Goal: Information Seeking & Learning: Learn about a topic

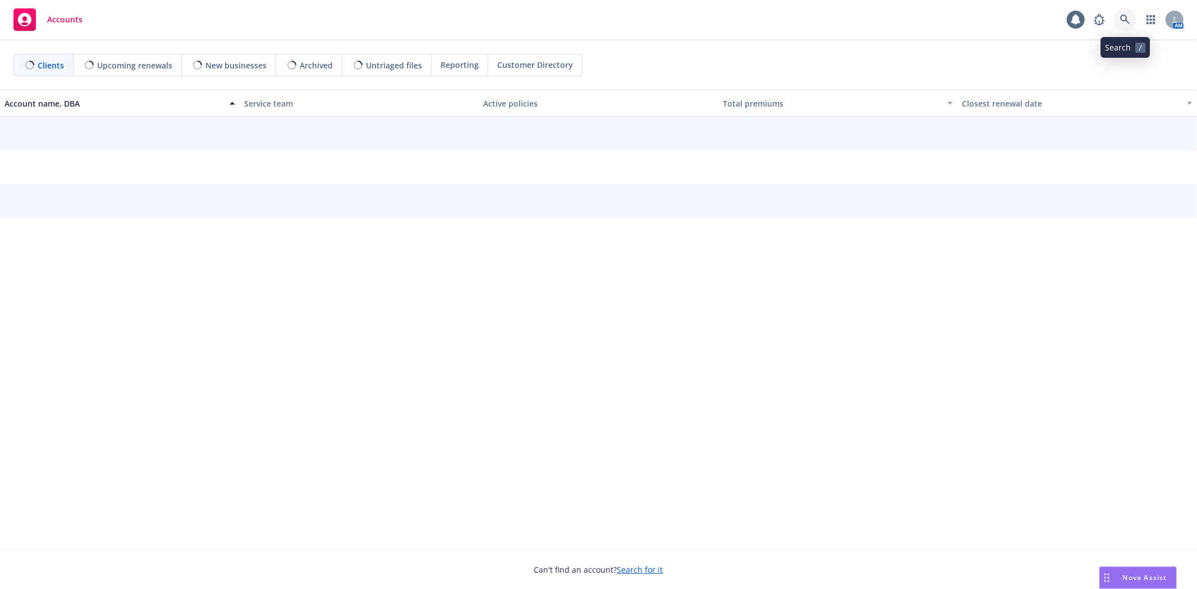
click at [1128, 17] on icon at bounding box center [1125, 20] width 10 height 10
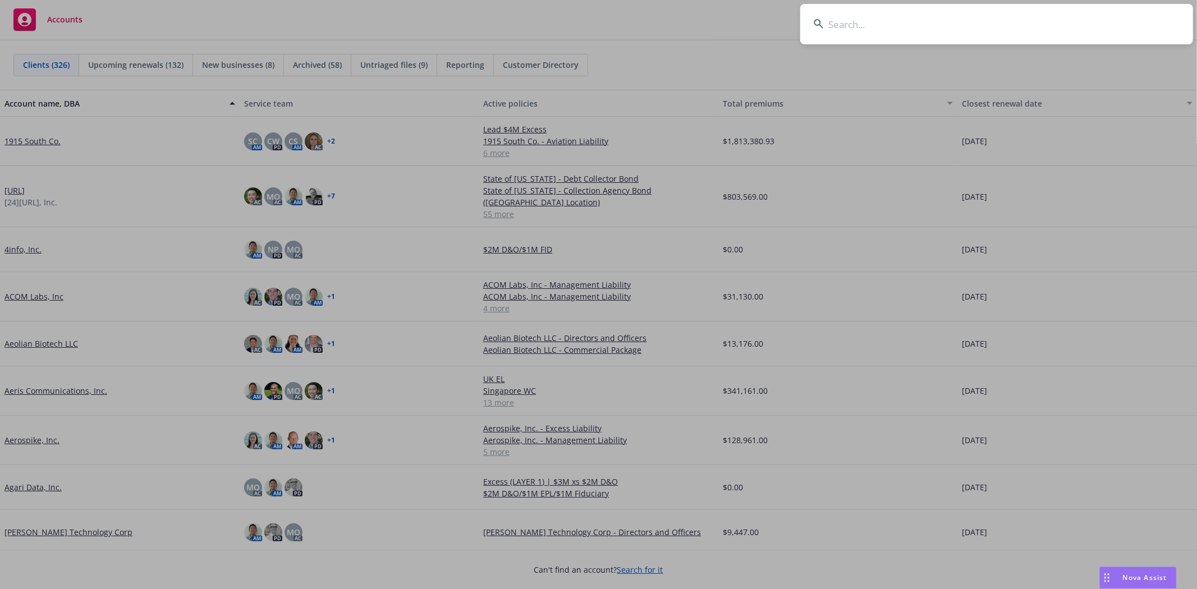
click at [1034, 33] on input at bounding box center [996, 24] width 393 height 40
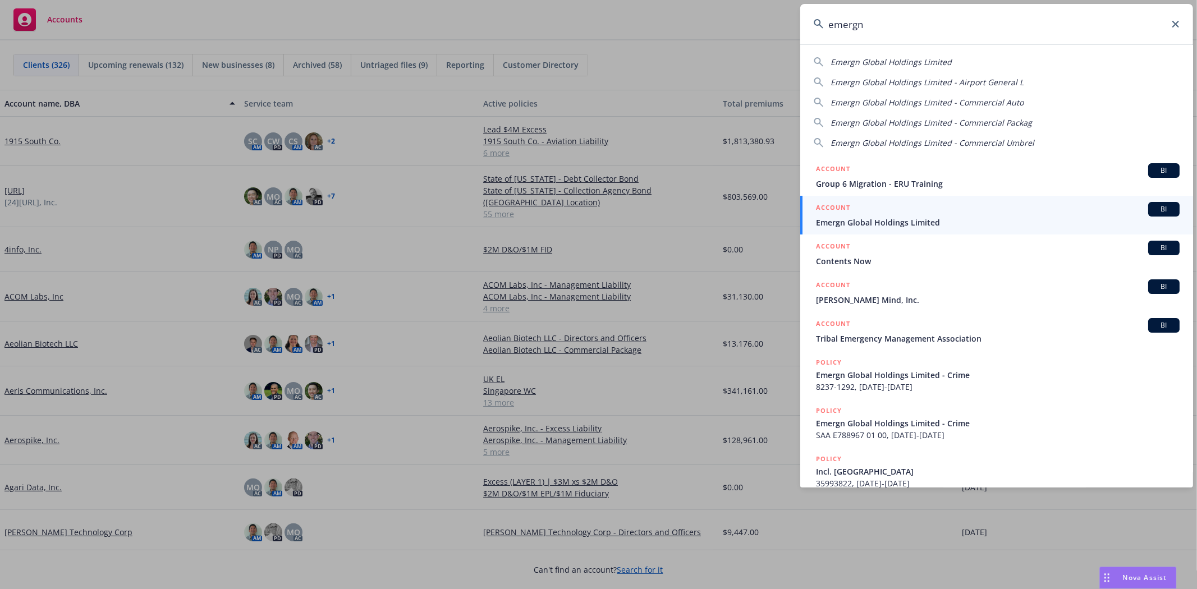
type input "emergn"
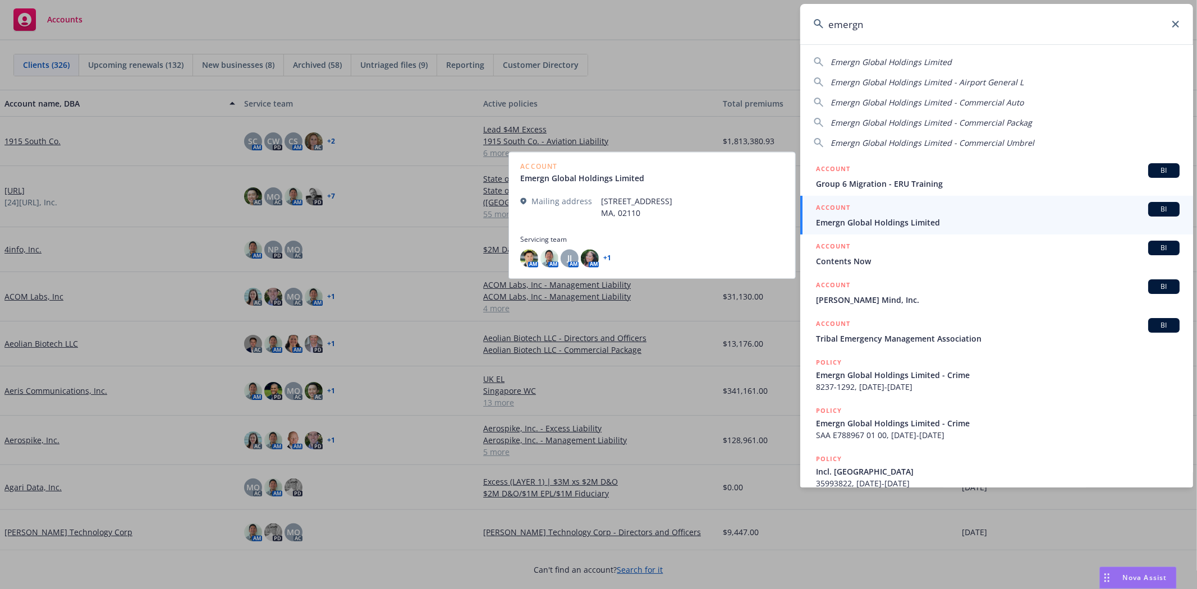
click at [979, 220] on span "Emergn Global Holdings Limited" at bounding box center [998, 223] width 364 height 12
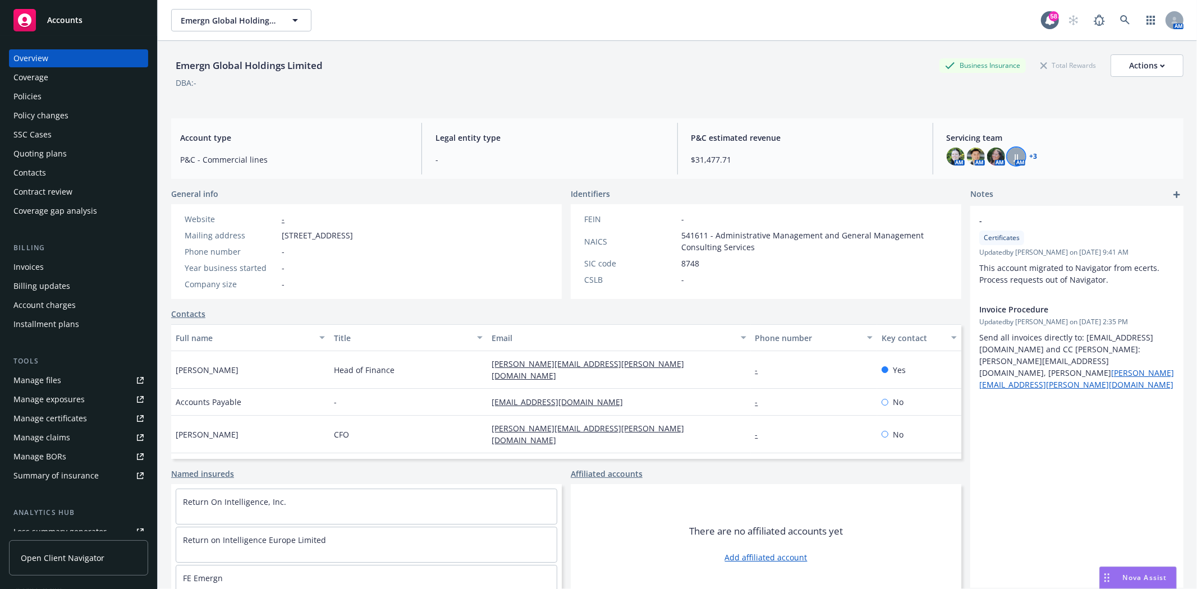
click at [1014, 158] on div "JJ" at bounding box center [1016, 157] width 18 height 18
drag, startPoint x: 1061, startPoint y: 170, endPoint x: 1048, endPoint y: 166, distance: 13.7
click at [1060, 169] on div "Servicing team AM AM AM JJ AM + 3" at bounding box center [1061, 149] width 246 height 52
click at [1030, 158] on link "+ 3" at bounding box center [1034, 156] width 8 height 7
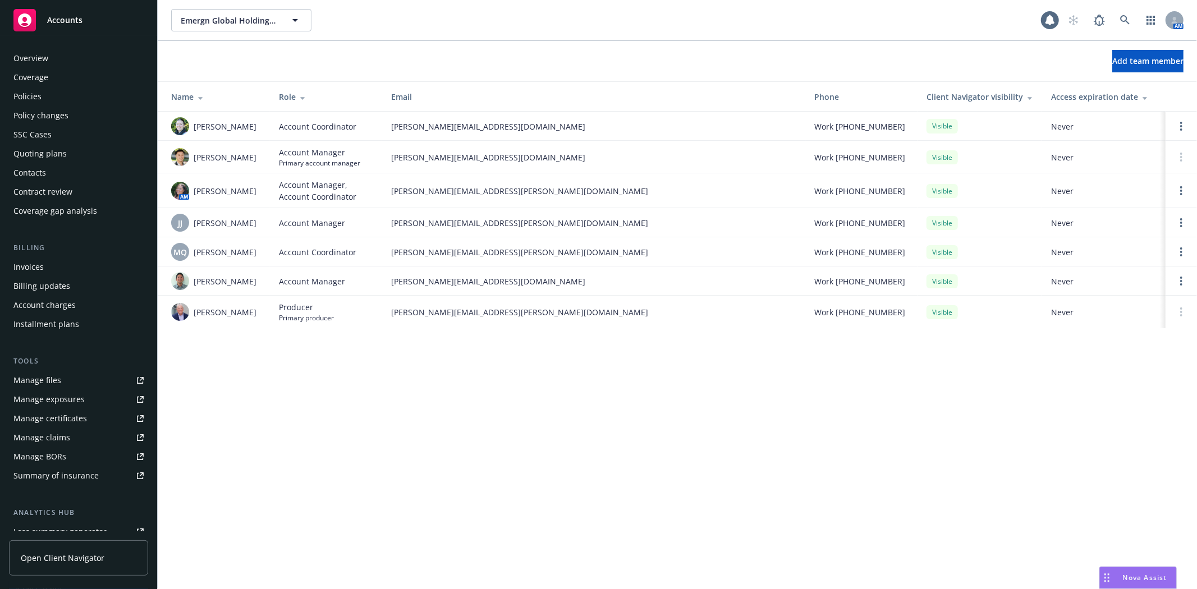
scroll to position [142, 0]
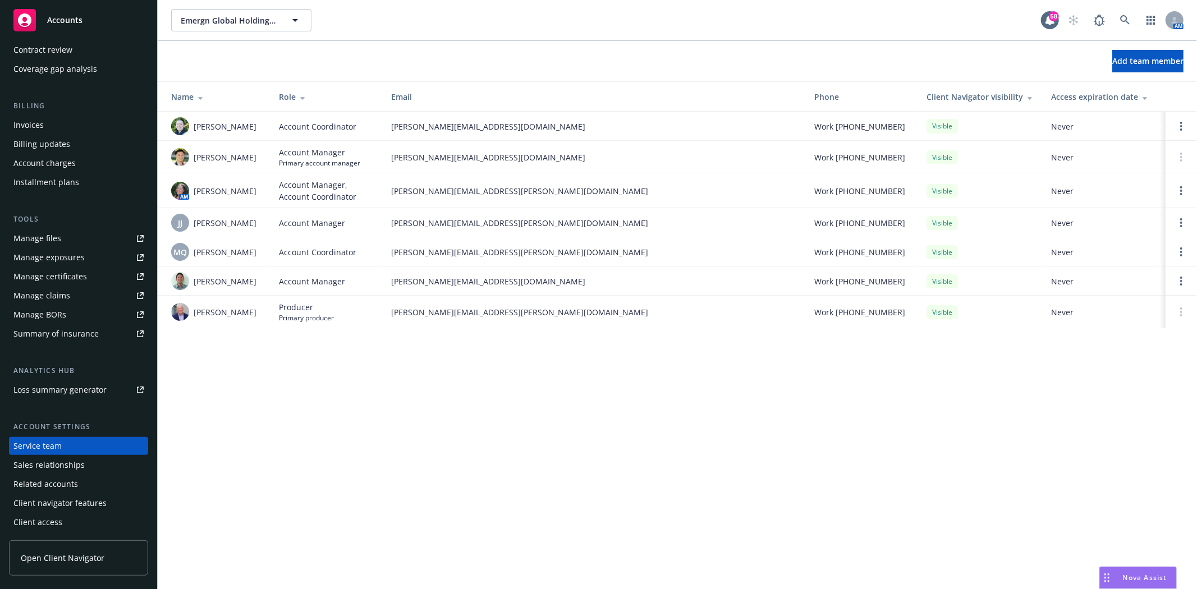
click at [475, 42] on div "Add team member" at bounding box center [677, 61] width 1039 height 40
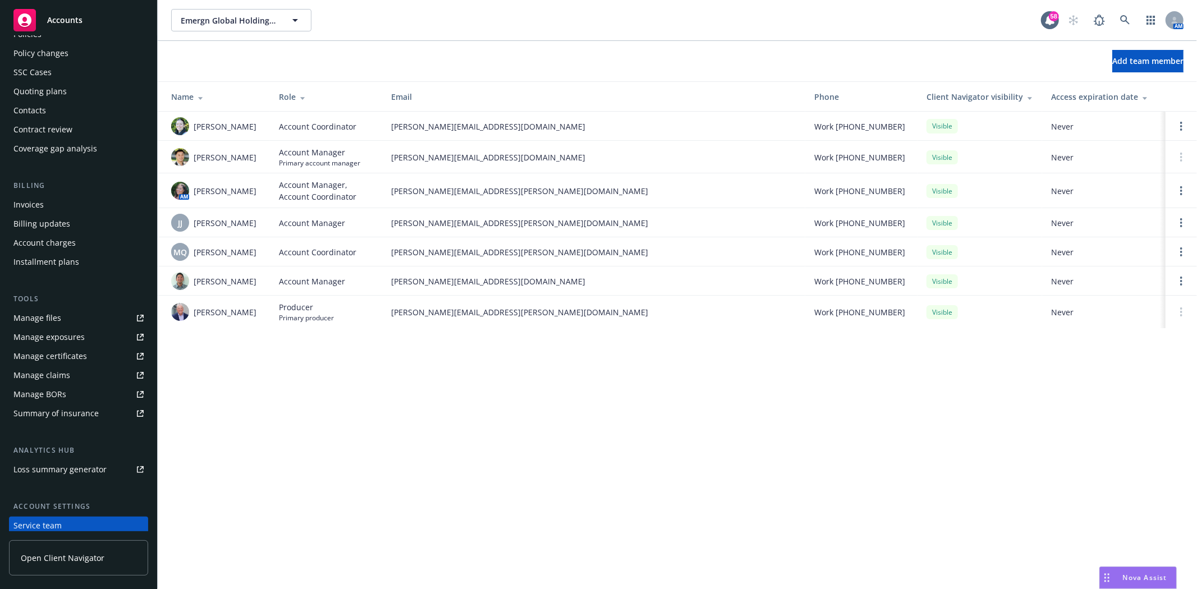
scroll to position [0, 0]
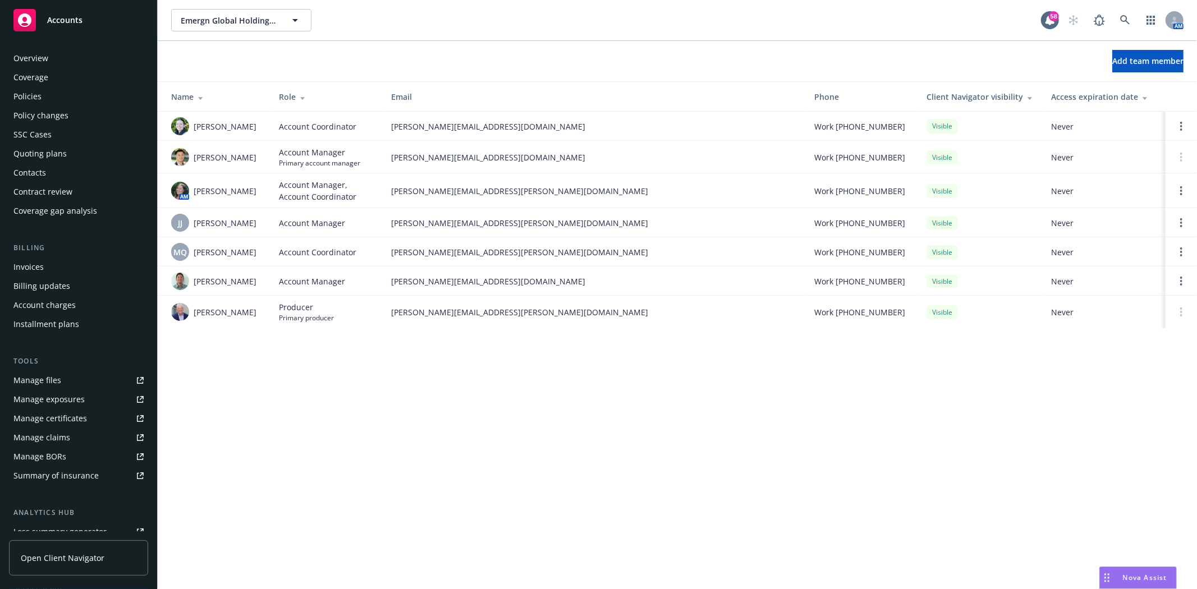
click at [45, 102] on div "Policies" at bounding box center [78, 97] width 130 height 18
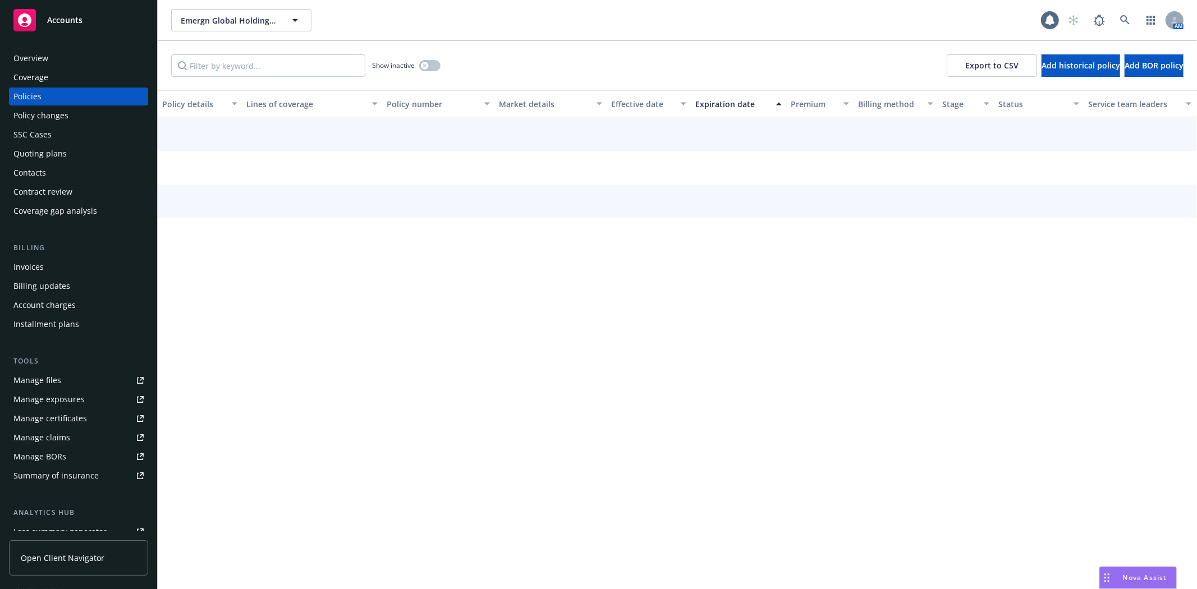
click at [29, 94] on div "Policies" at bounding box center [27, 97] width 28 height 18
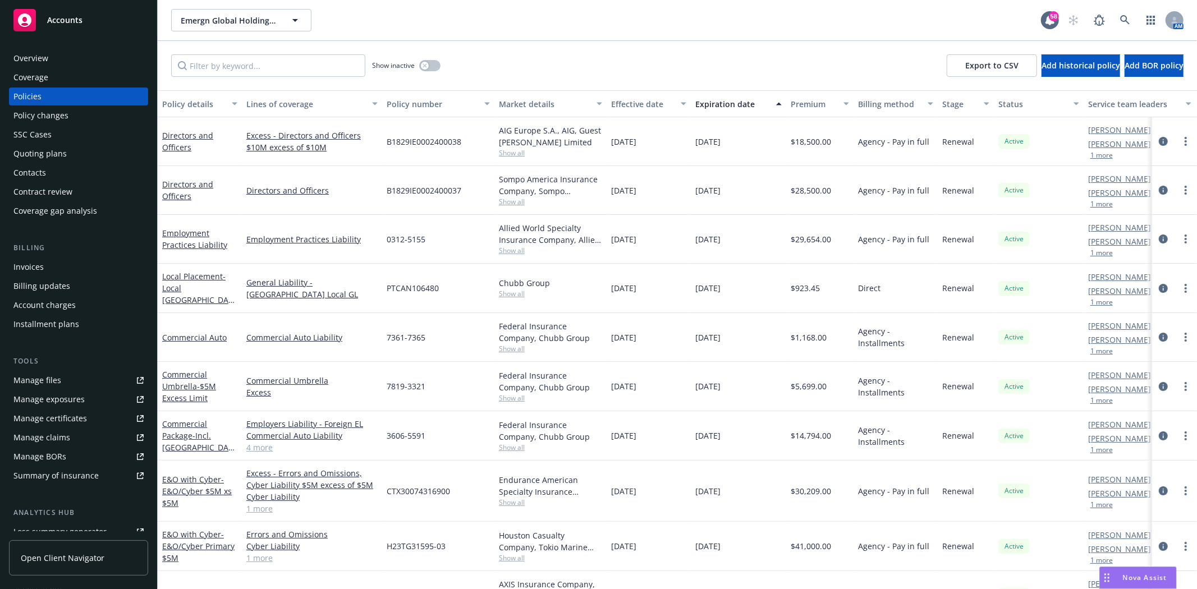
click at [71, 149] on div "Quoting plans" at bounding box center [78, 154] width 130 height 18
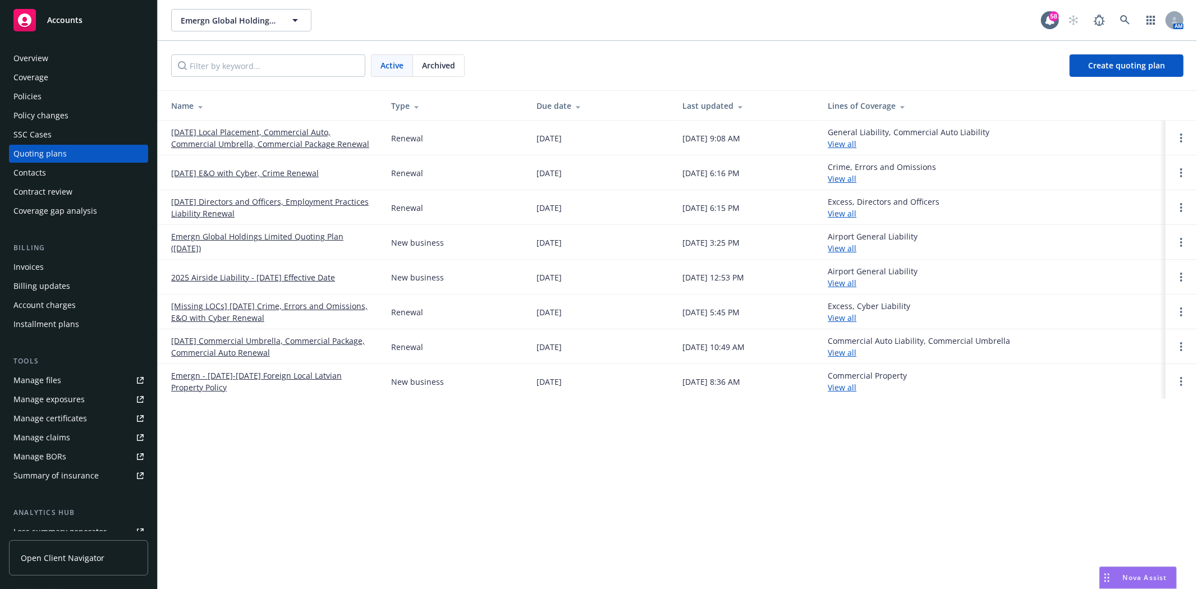
click at [452, 67] on span "Archived" at bounding box center [438, 65] width 33 height 12
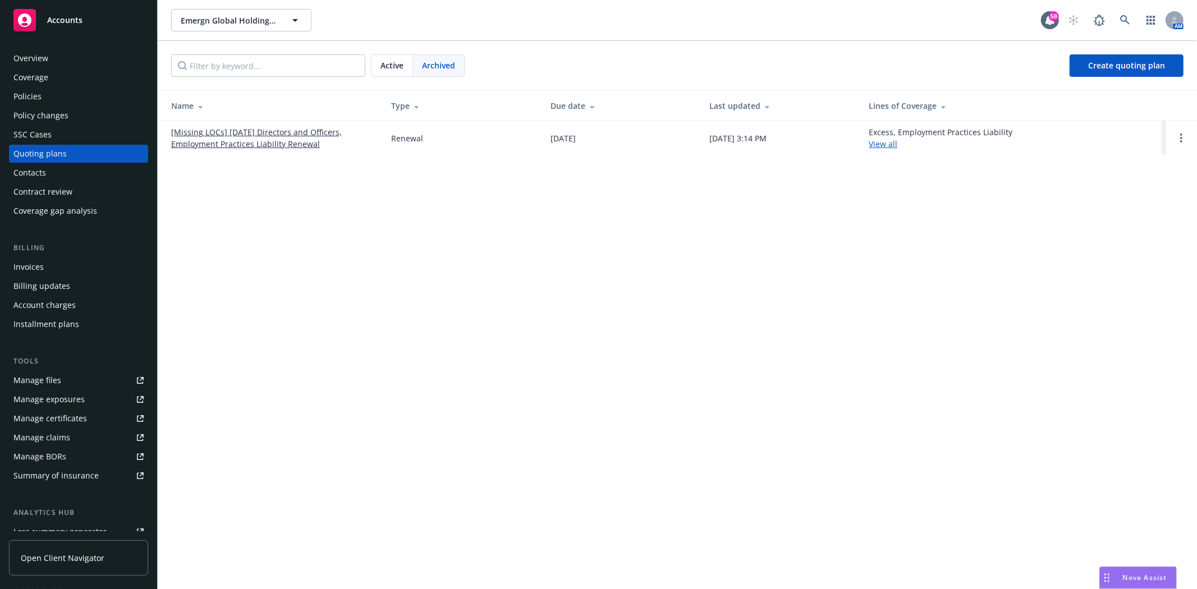
click at [237, 131] on link "[Missing LOCs] 09/17/24 Directors and Officers, Employment Practices Liability …" at bounding box center [272, 138] width 202 height 24
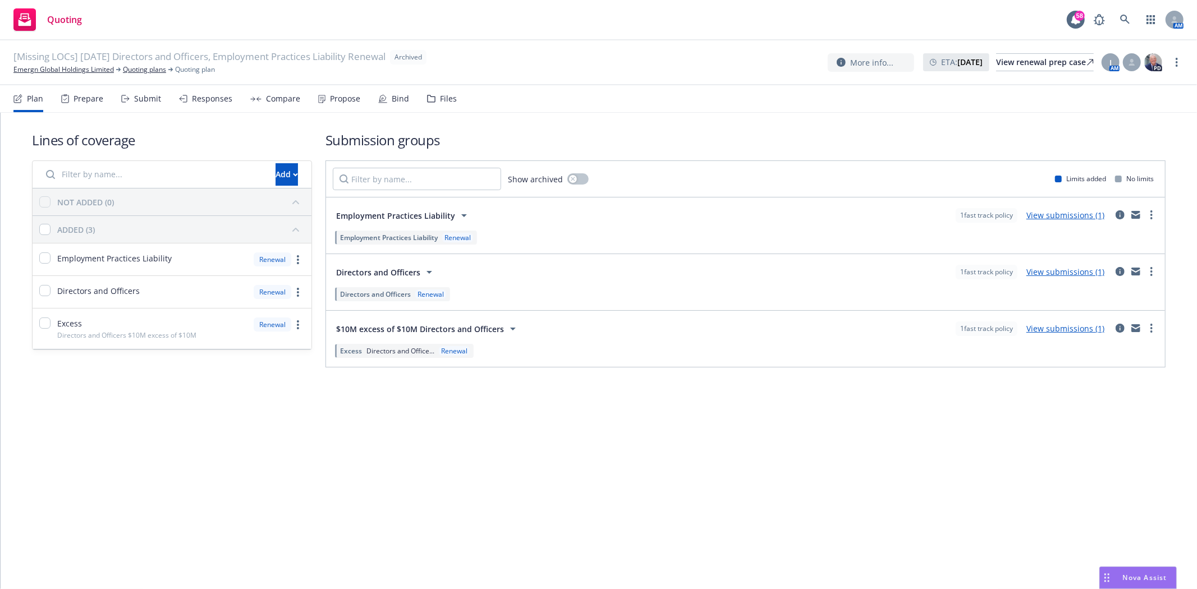
click at [428, 91] on div "Files" at bounding box center [442, 98] width 30 height 27
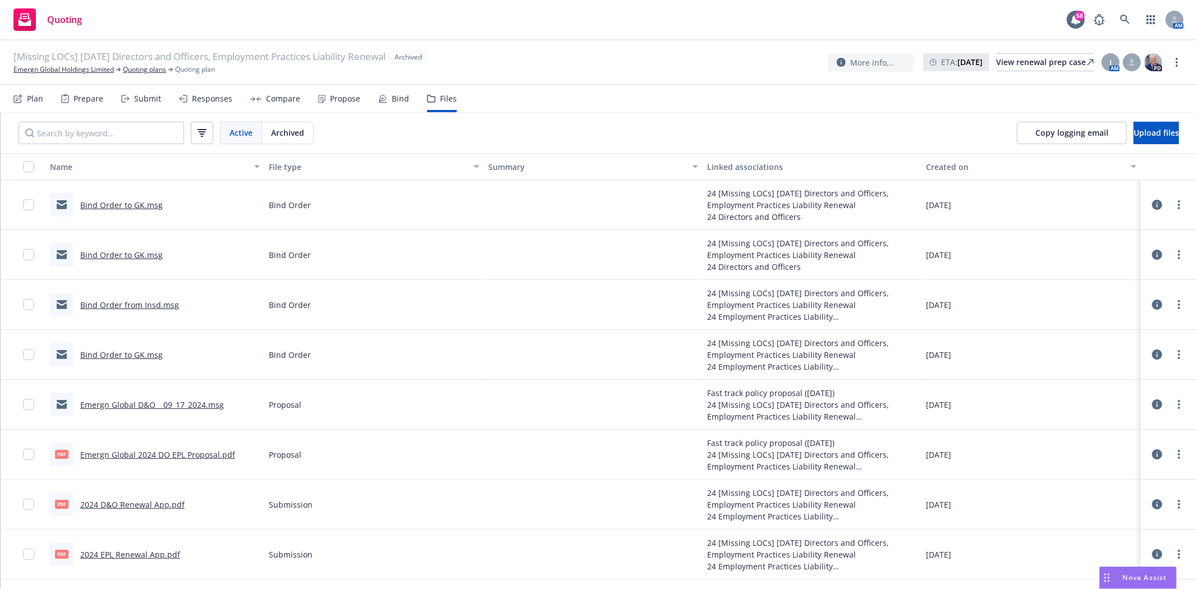
click at [130, 356] on link "Bind Order to GK.msg" at bounding box center [121, 355] width 82 height 11
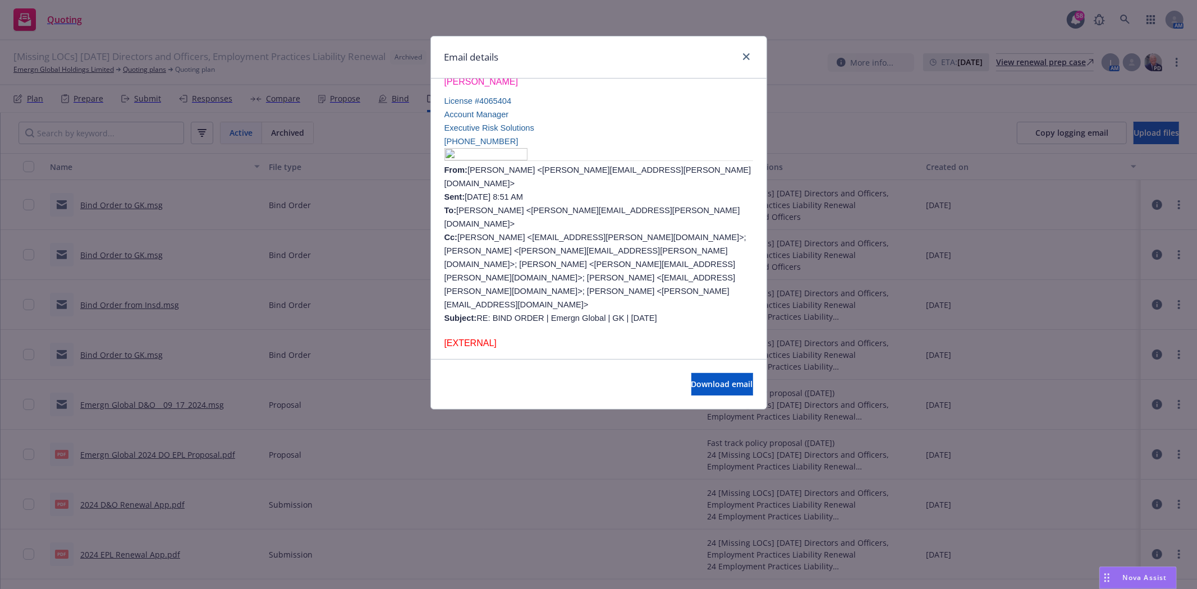
scroll to position [436, 0]
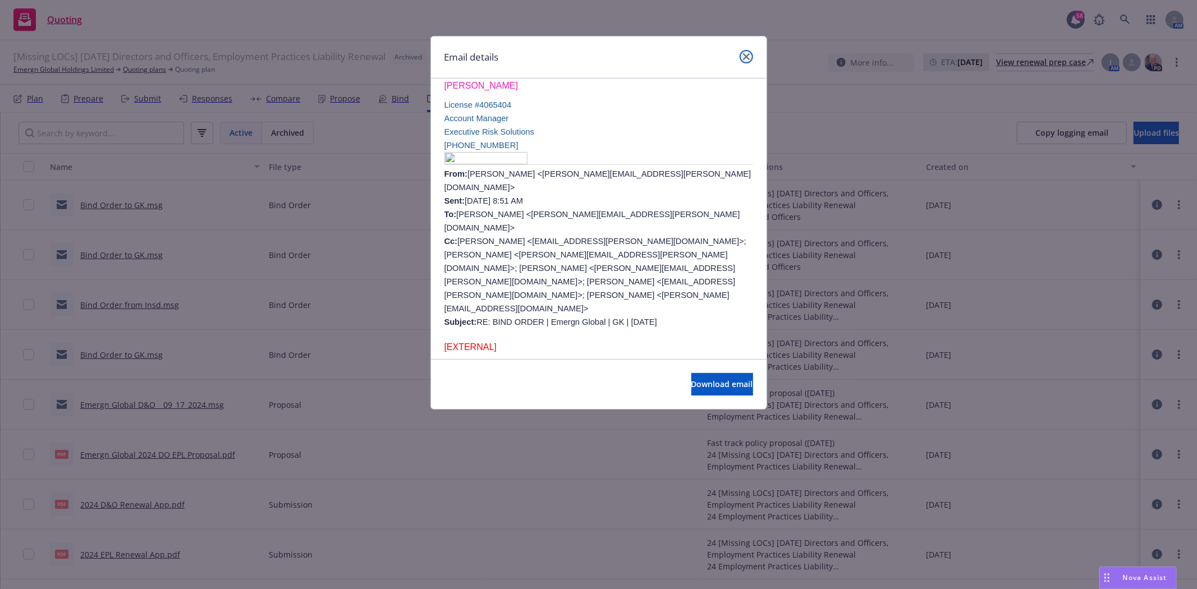
click at [747, 58] on icon "close" at bounding box center [746, 56] width 7 height 7
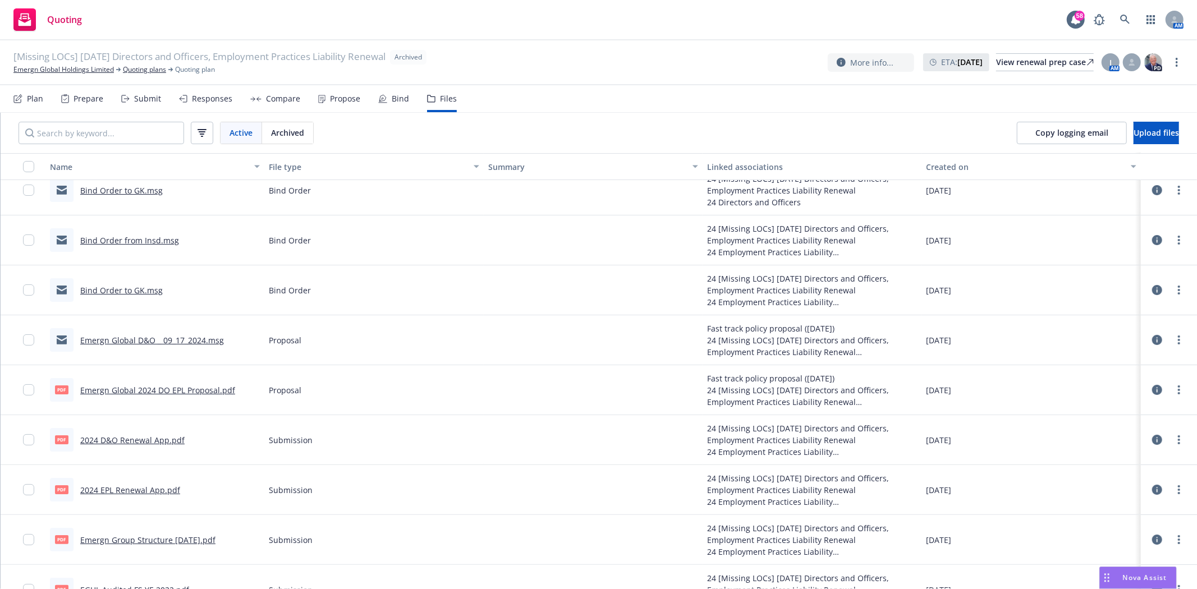
scroll to position [0, 0]
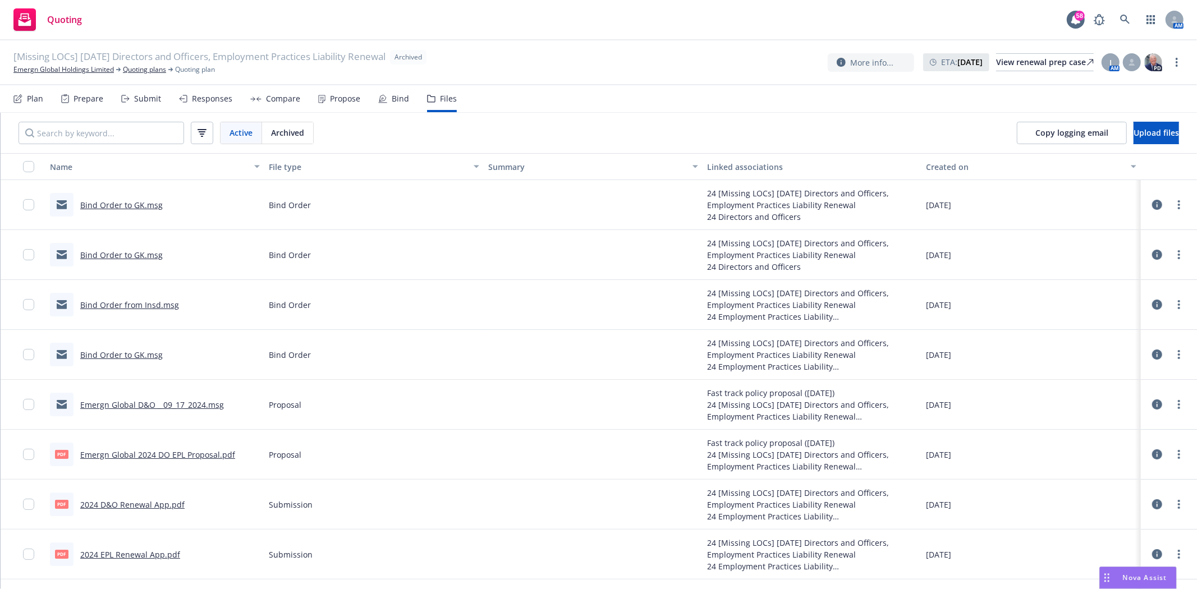
click at [137, 205] on link "Bind Order to GK.msg" at bounding box center [121, 205] width 82 height 11
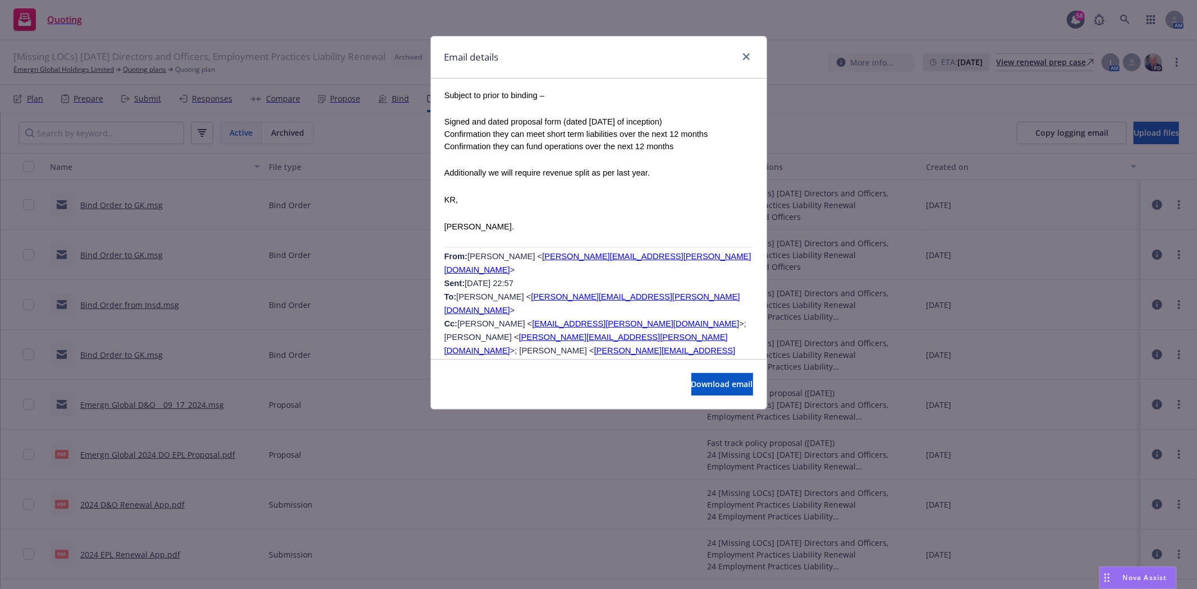
scroll to position [2307, 0]
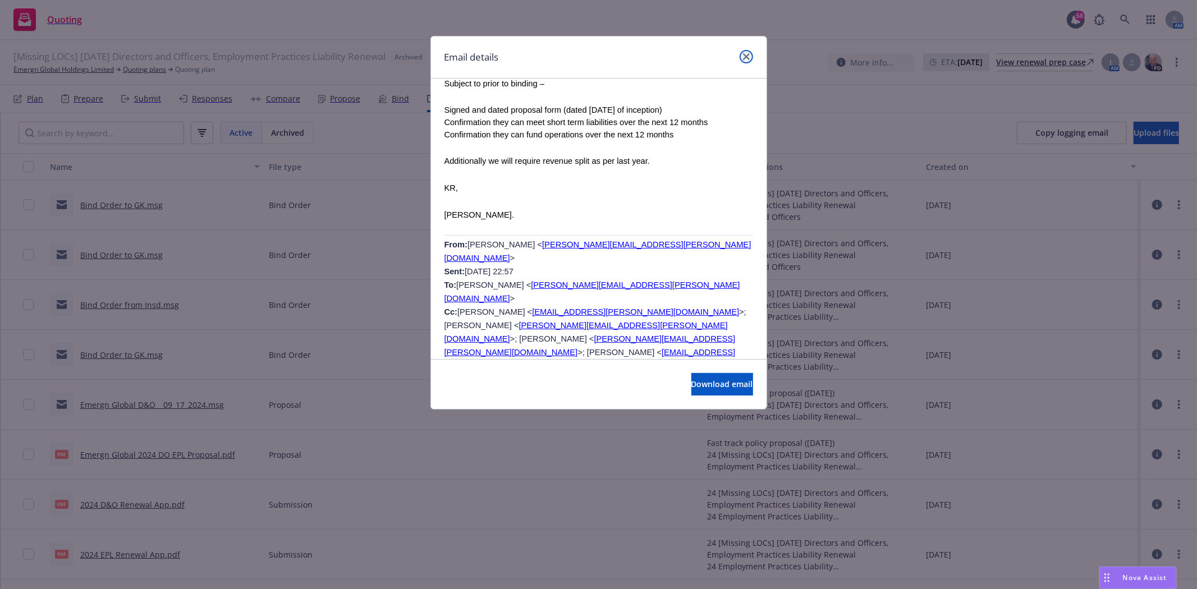
click at [744, 59] on icon "close" at bounding box center [746, 56] width 7 height 7
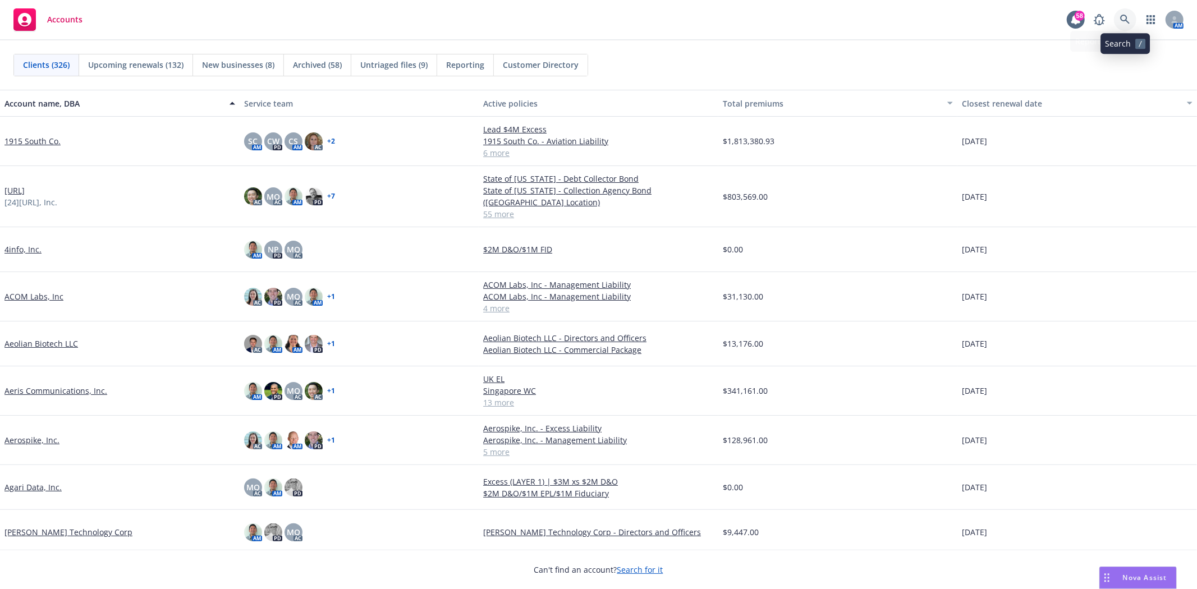
click at [1121, 21] on icon at bounding box center [1125, 20] width 10 height 10
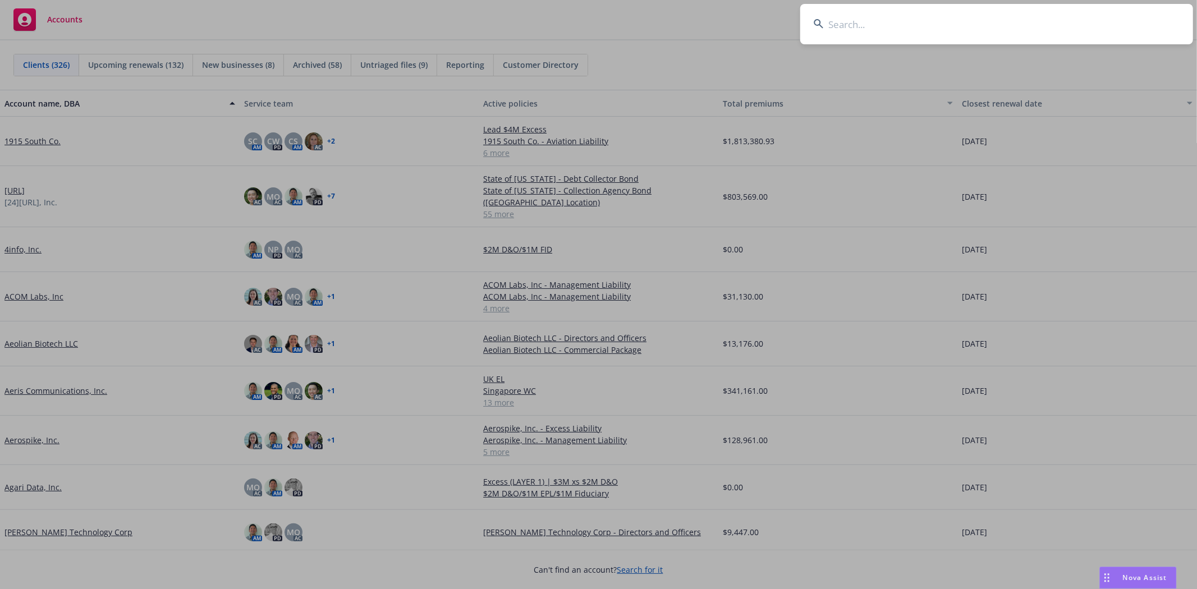
click at [877, 33] on input at bounding box center [996, 24] width 393 height 40
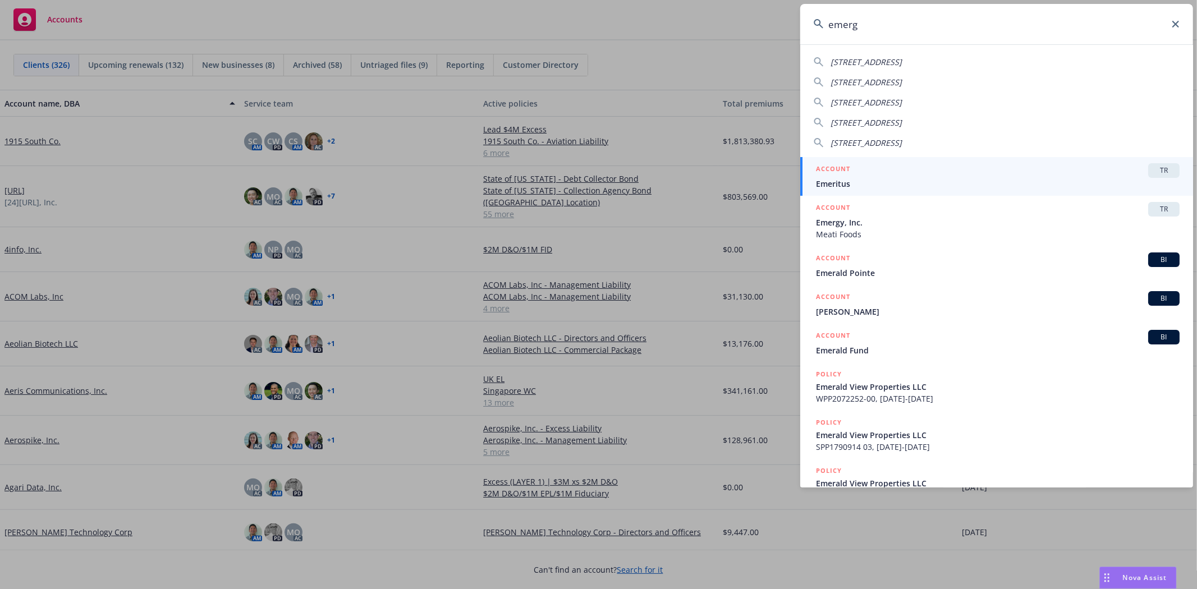
type input "emergn"
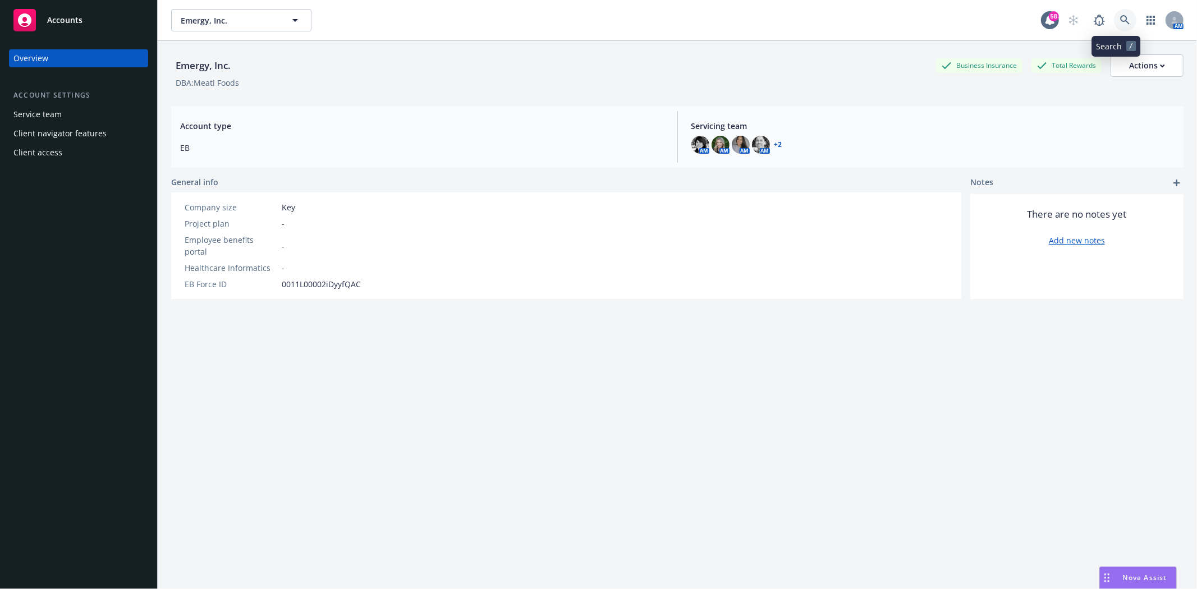
click at [1125, 23] on link at bounding box center [1125, 20] width 22 height 22
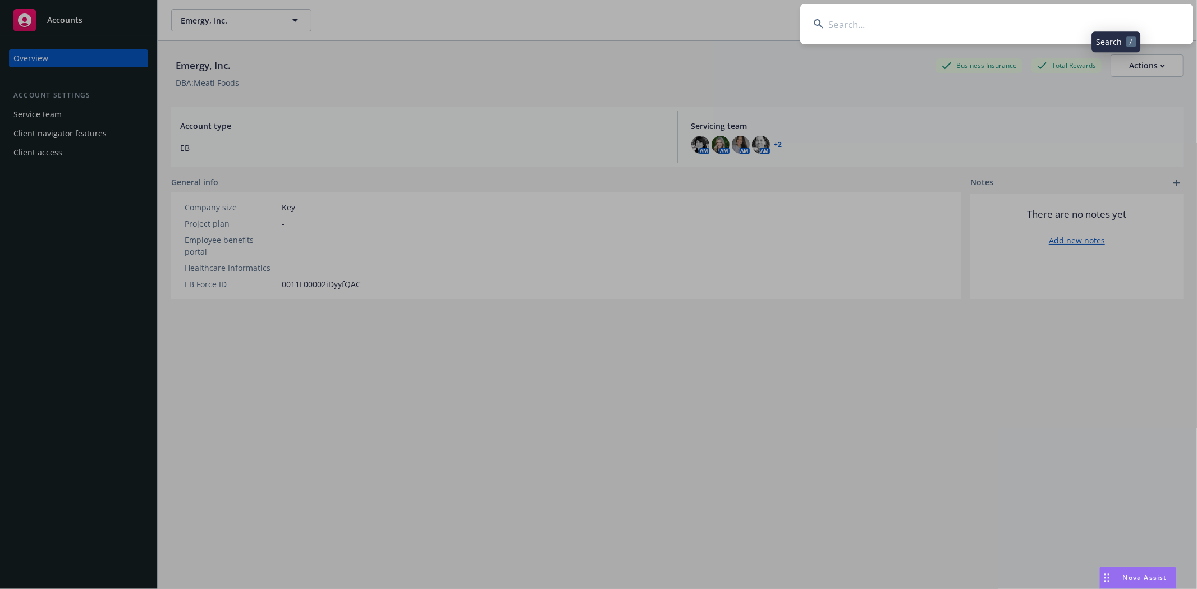
click at [1056, 26] on input at bounding box center [996, 24] width 393 height 40
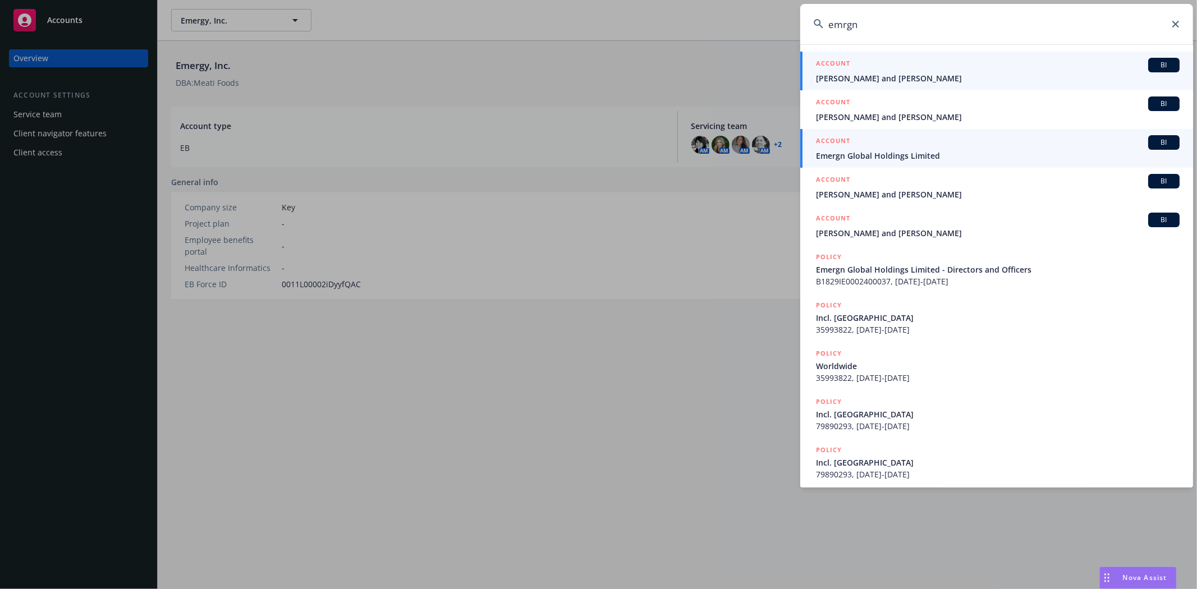
type input "emrgn"
click at [978, 150] on span "Emergn Global Holdings Limited" at bounding box center [998, 156] width 364 height 12
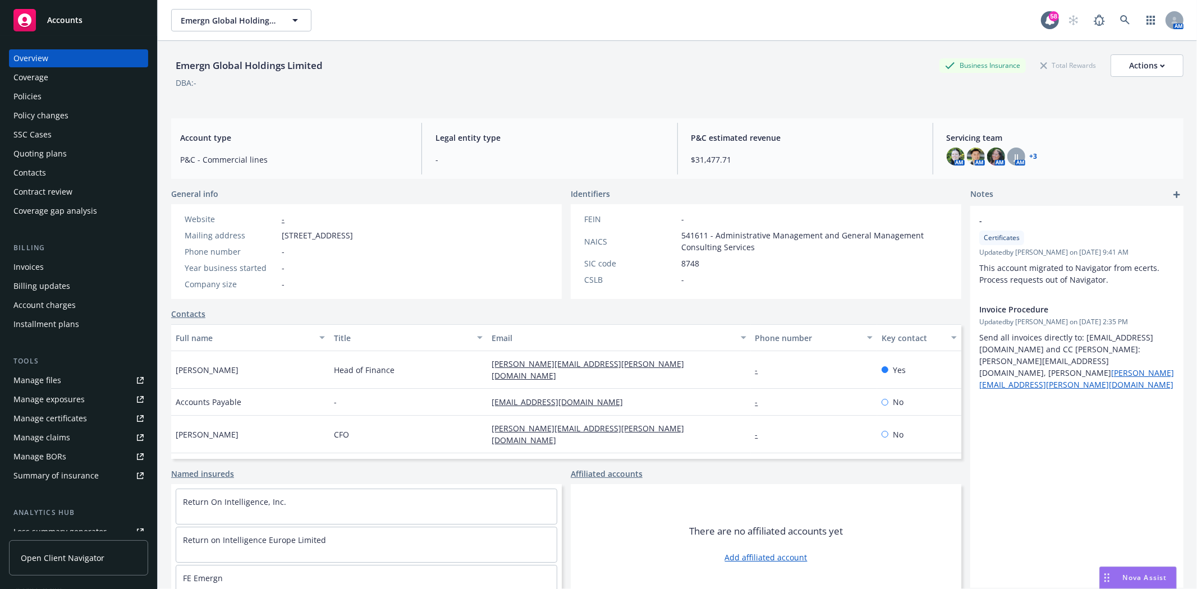
click at [44, 98] on div "Policies" at bounding box center [78, 97] width 130 height 18
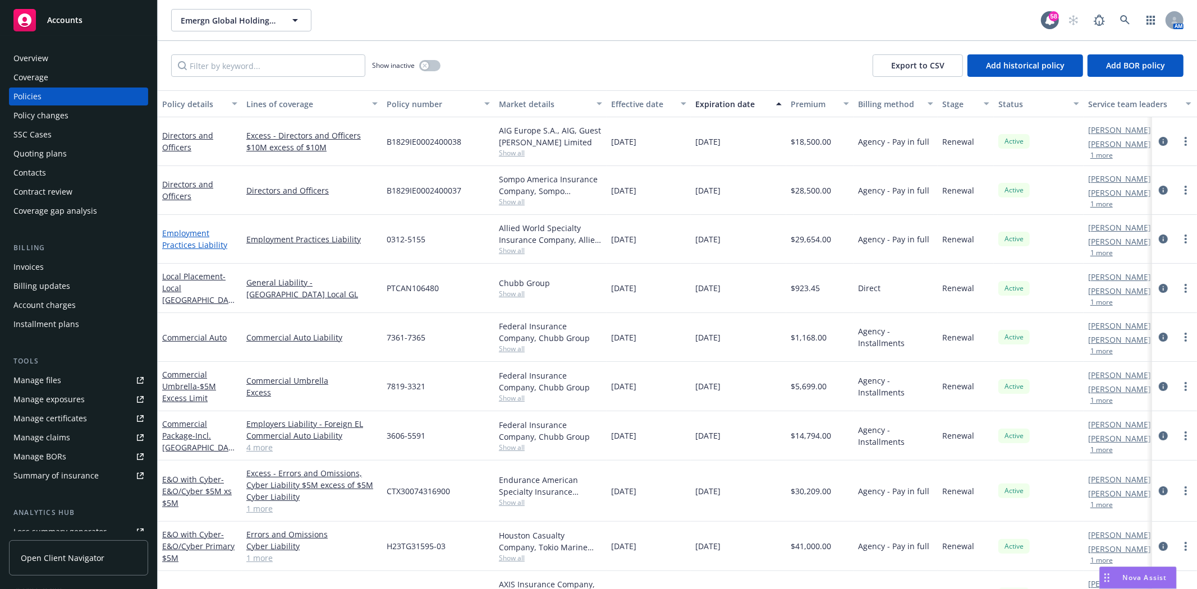
click at [192, 237] on link "Employment Practices Liability" at bounding box center [194, 239] width 65 height 22
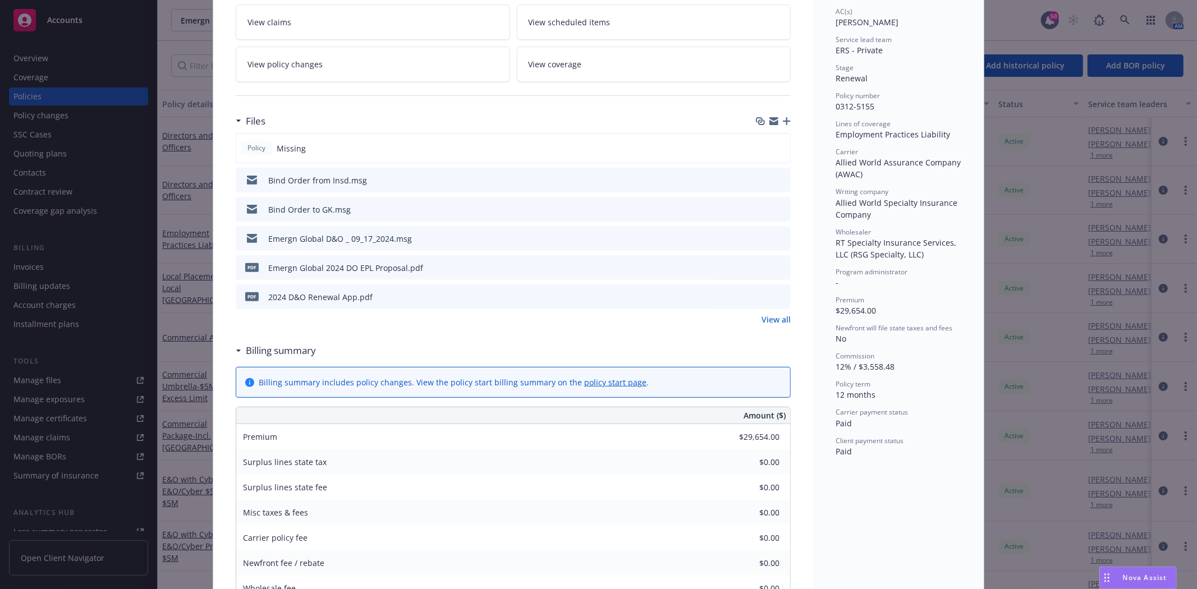
scroll to position [187, 0]
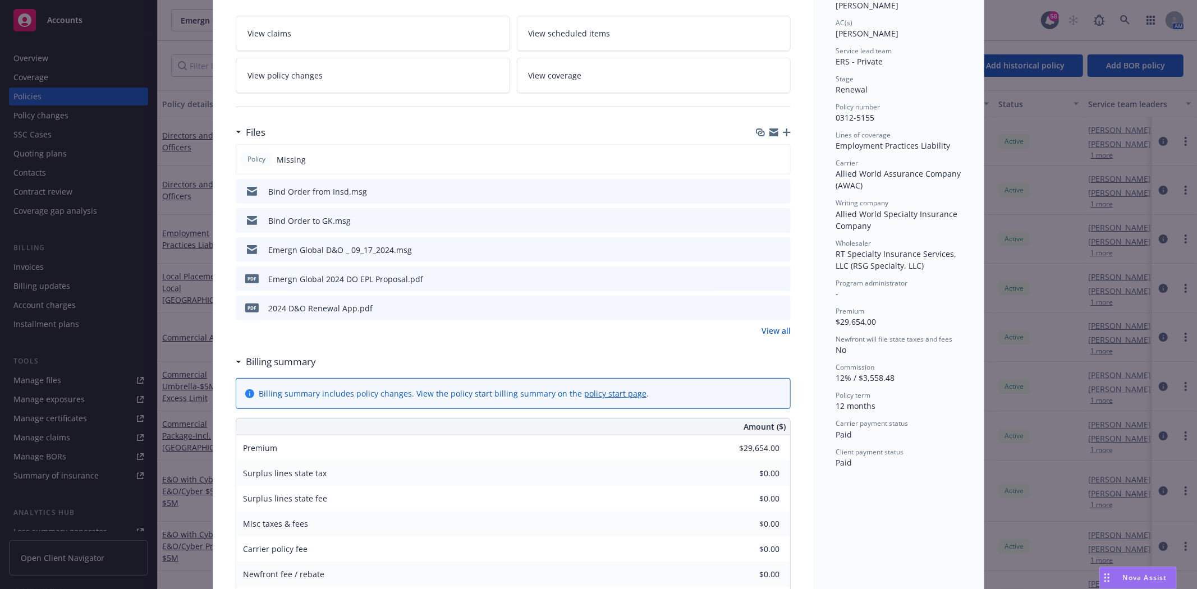
click at [778, 192] on icon "preview file" at bounding box center [780, 191] width 10 height 8
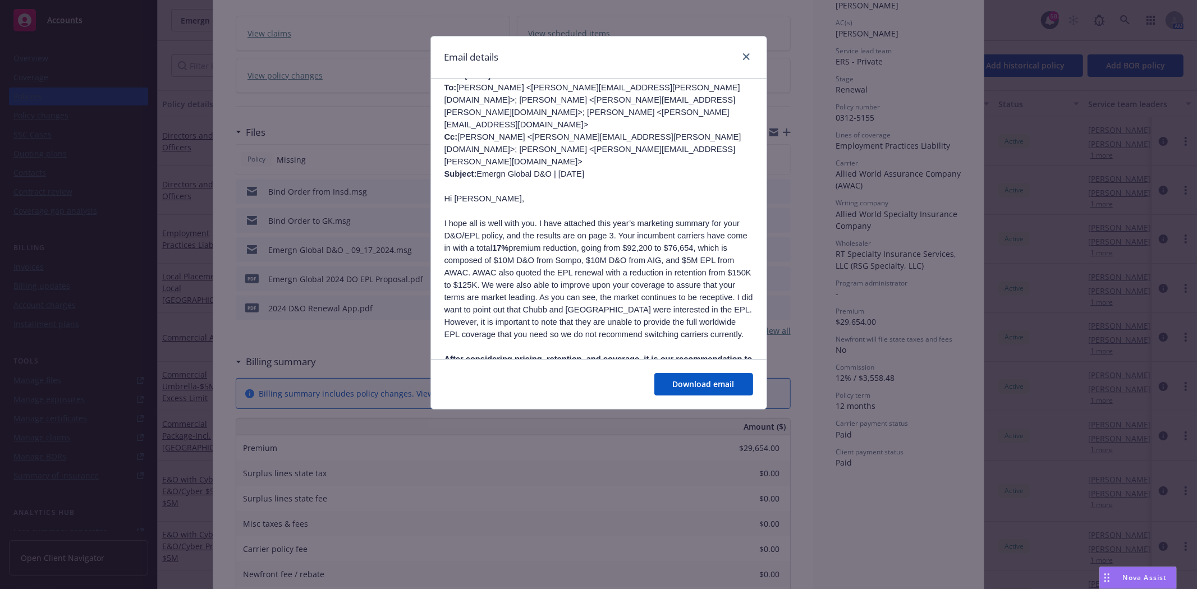
scroll to position [498, 0]
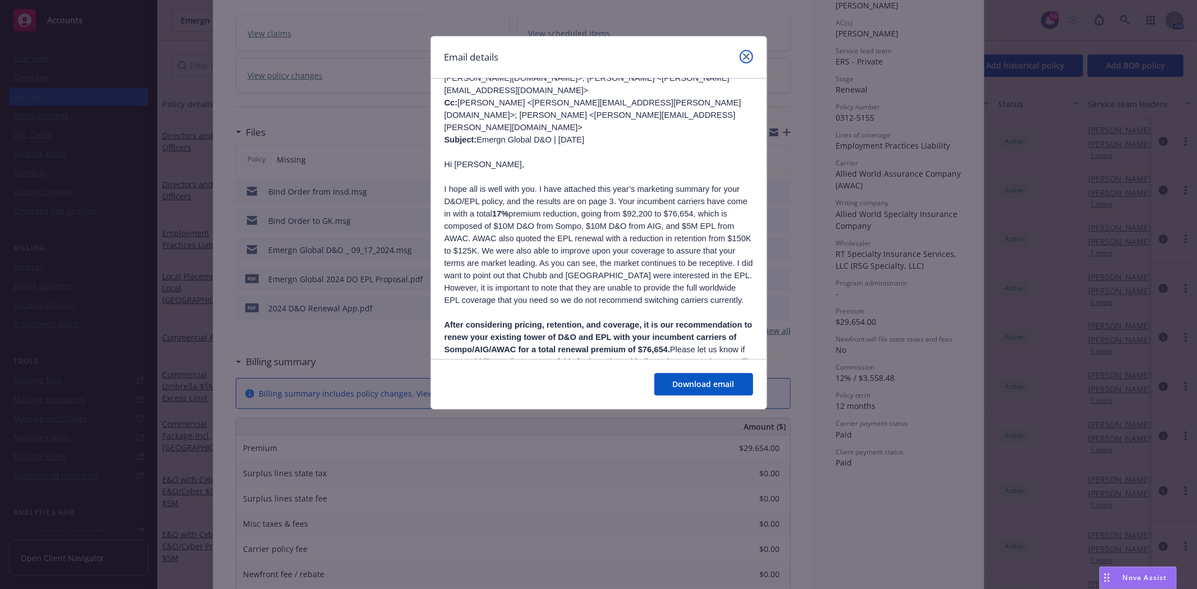
click at [749, 53] on icon "close" at bounding box center [746, 56] width 7 height 7
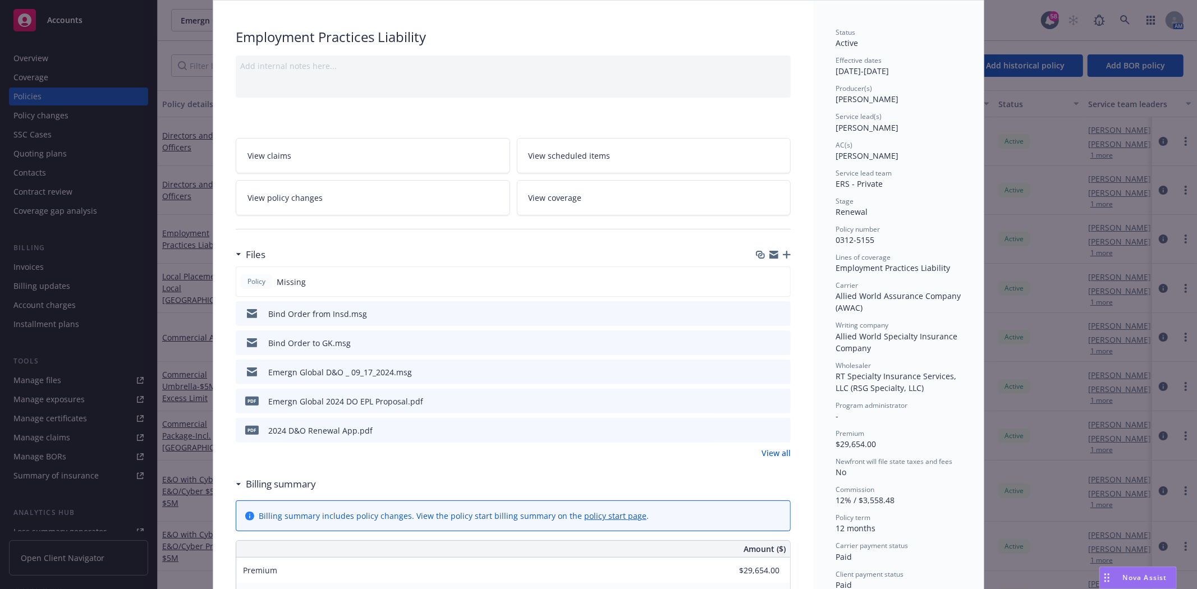
scroll to position [0, 0]
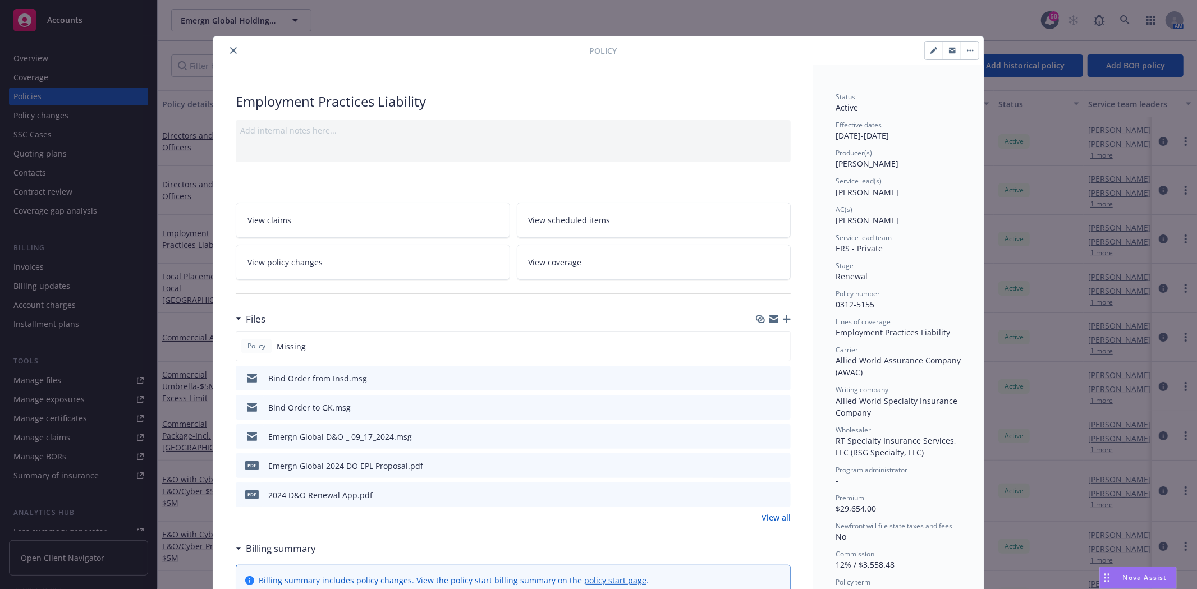
click at [813, 22] on div "Policy Employment Practices Liability Add internal notes here... View claims Vi…" at bounding box center [598, 294] width 1197 height 589
click at [230, 49] on icon "close" at bounding box center [233, 50] width 7 height 7
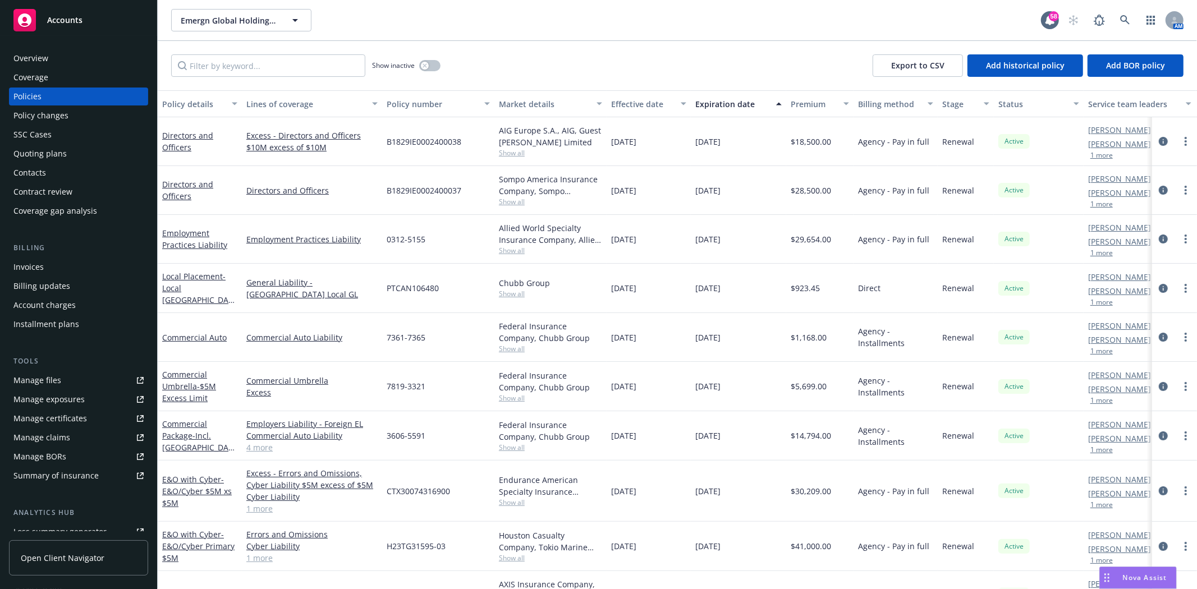
click at [32, 94] on div "Policies" at bounding box center [27, 97] width 28 height 18
click at [163, 231] on link "Employment Practices Liability" at bounding box center [194, 239] width 65 height 22
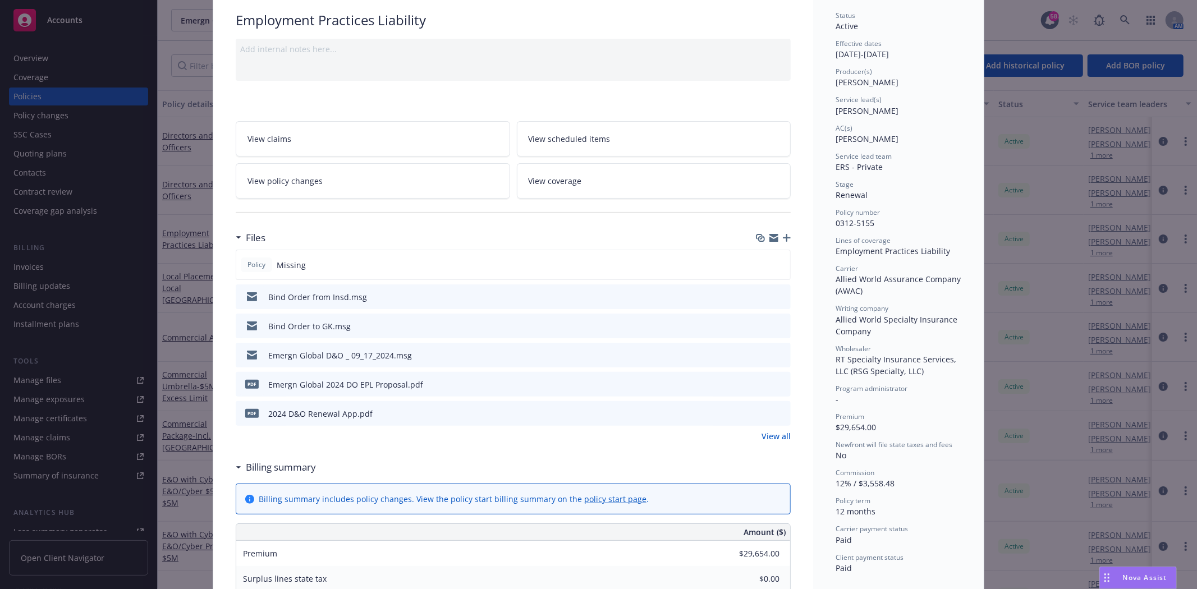
scroll to position [96, 0]
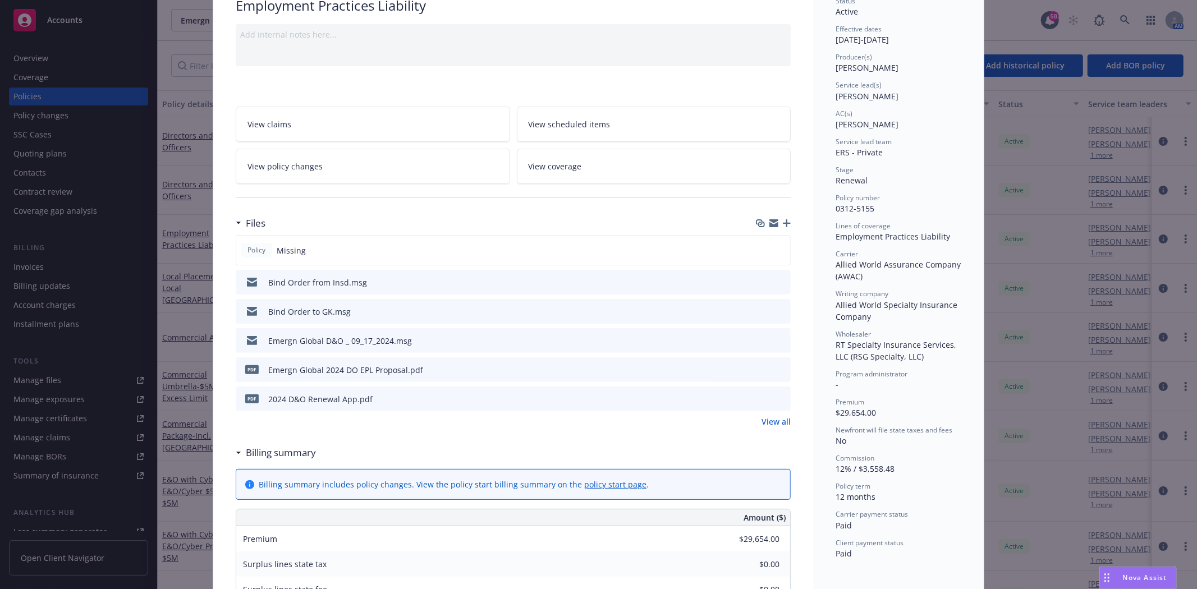
click at [782, 424] on link "View all" at bounding box center [776, 422] width 29 height 12
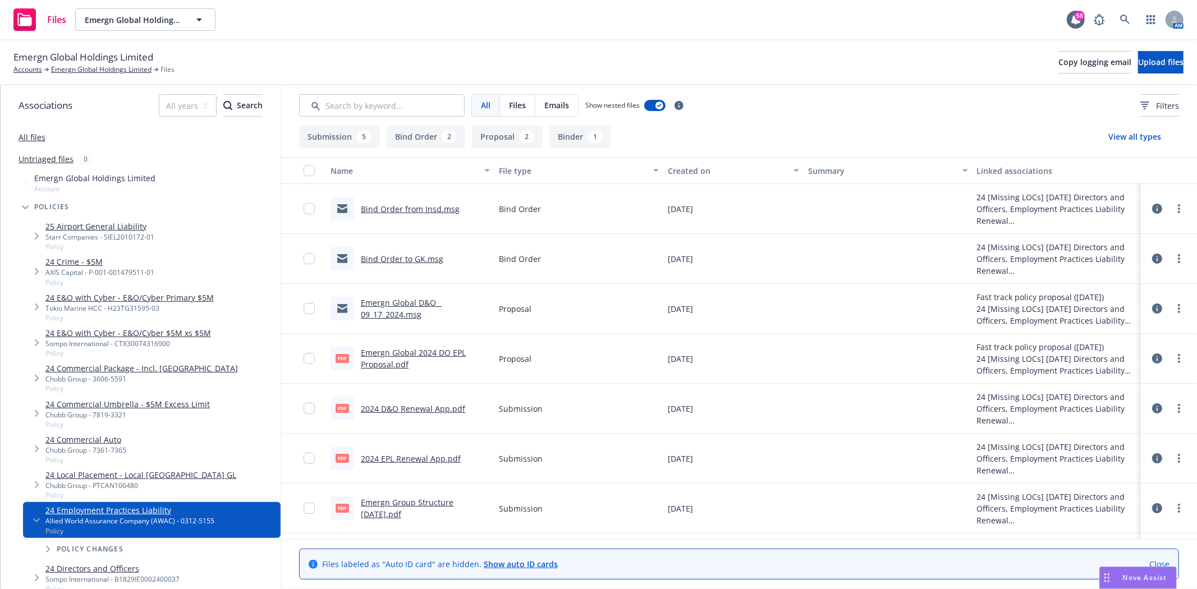
click at [444, 354] on link "Emergn Global 2024 DO EPL Proposal.pdf" at bounding box center [413, 358] width 105 height 22
click at [424, 301] on link "Emergn Global D&O _ 09_17_2024.msg" at bounding box center [401, 308] width 81 height 22
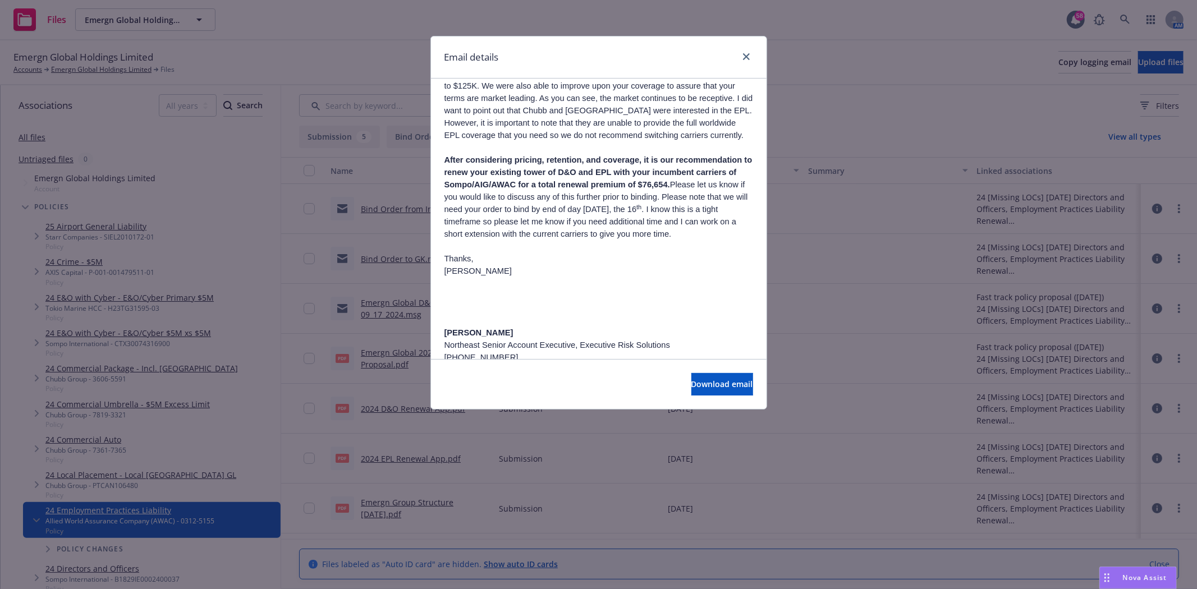
scroll to position [62, 0]
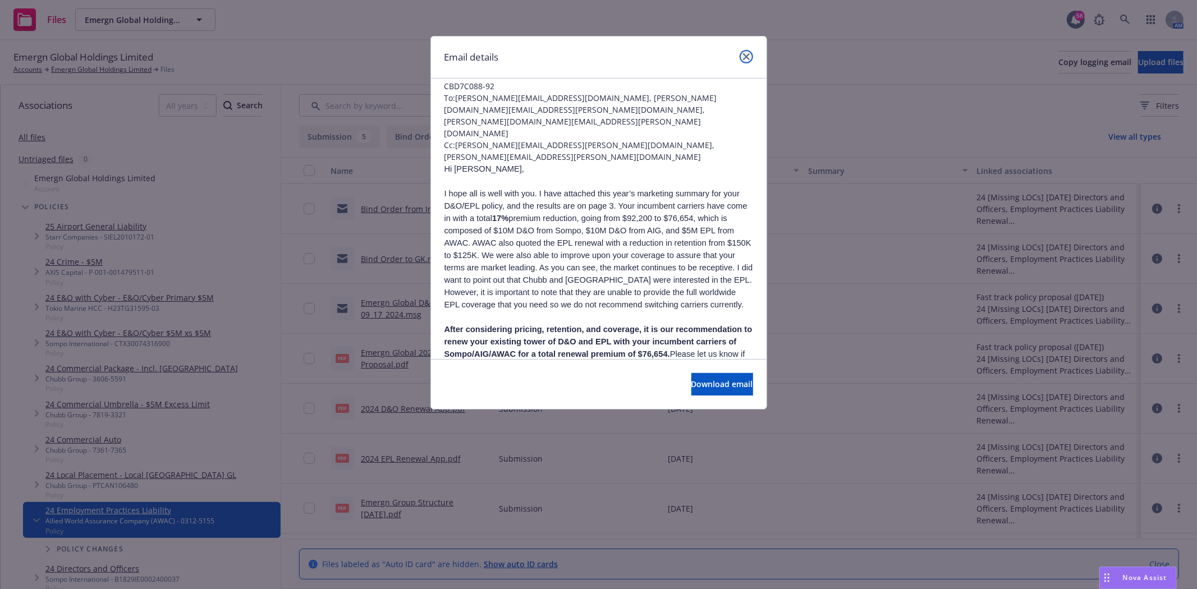
click at [747, 53] on icon "close" at bounding box center [746, 56] width 7 height 7
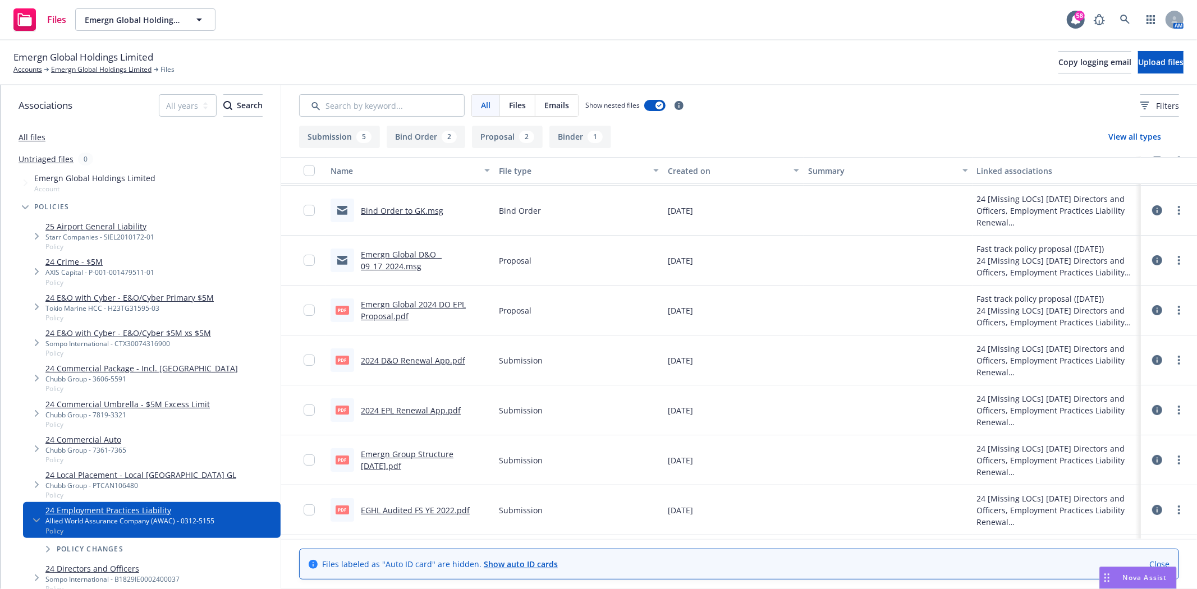
scroll to position [0, 0]
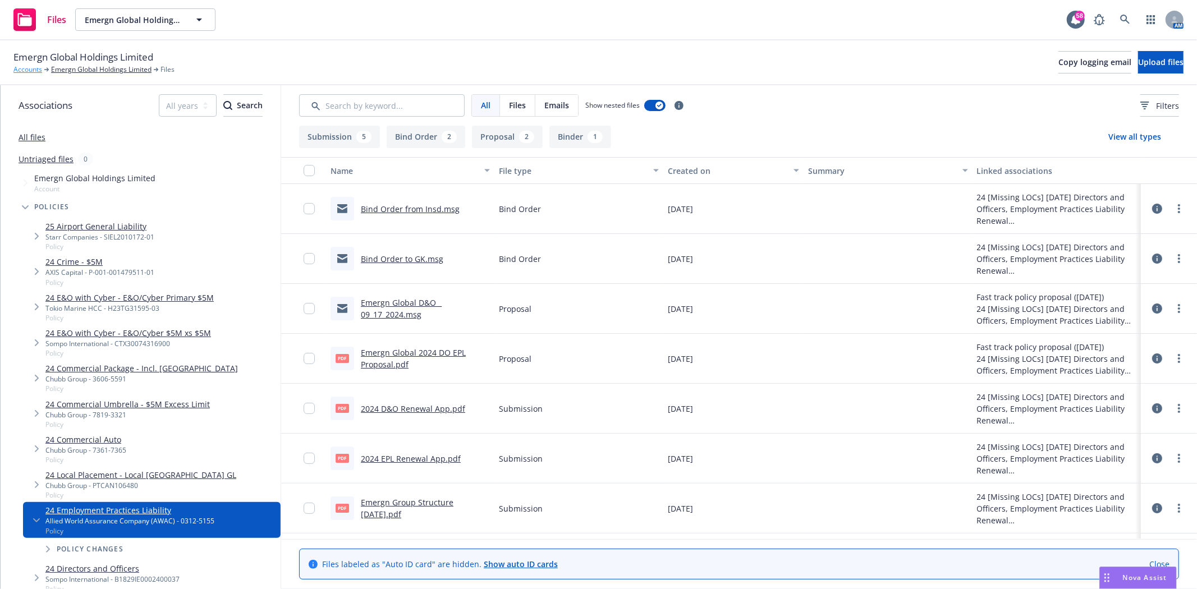
click at [34, 70] on link "Accounts" at bounding box center [27, 70] width 29 height 10
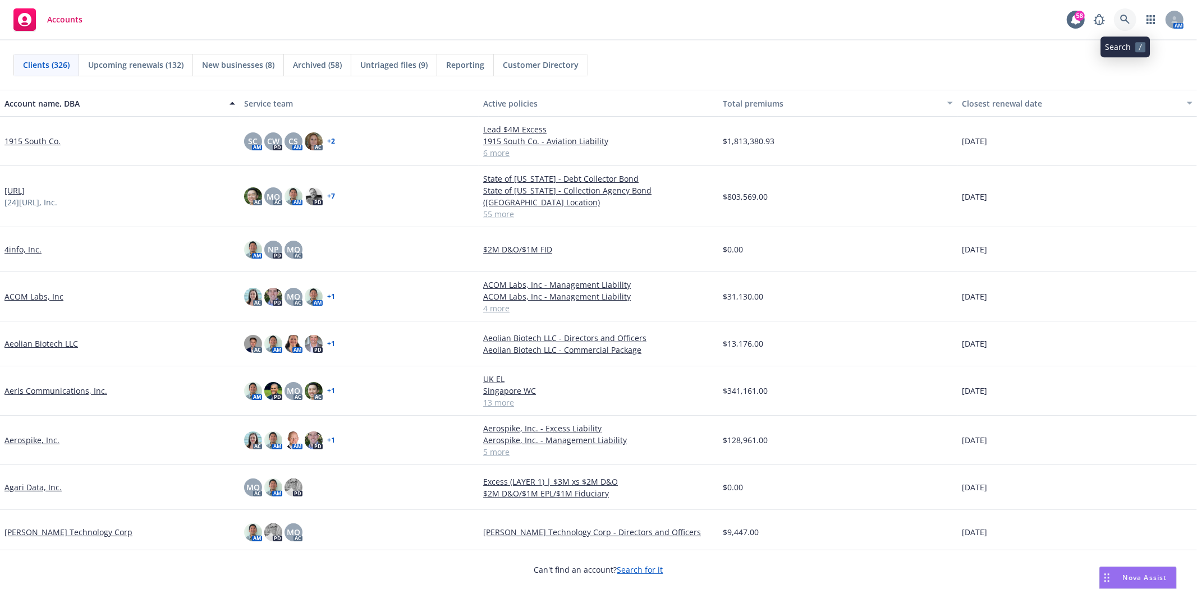
click at [1126, 24] on icon at bounding box center [1125, 20] width 10 height 10
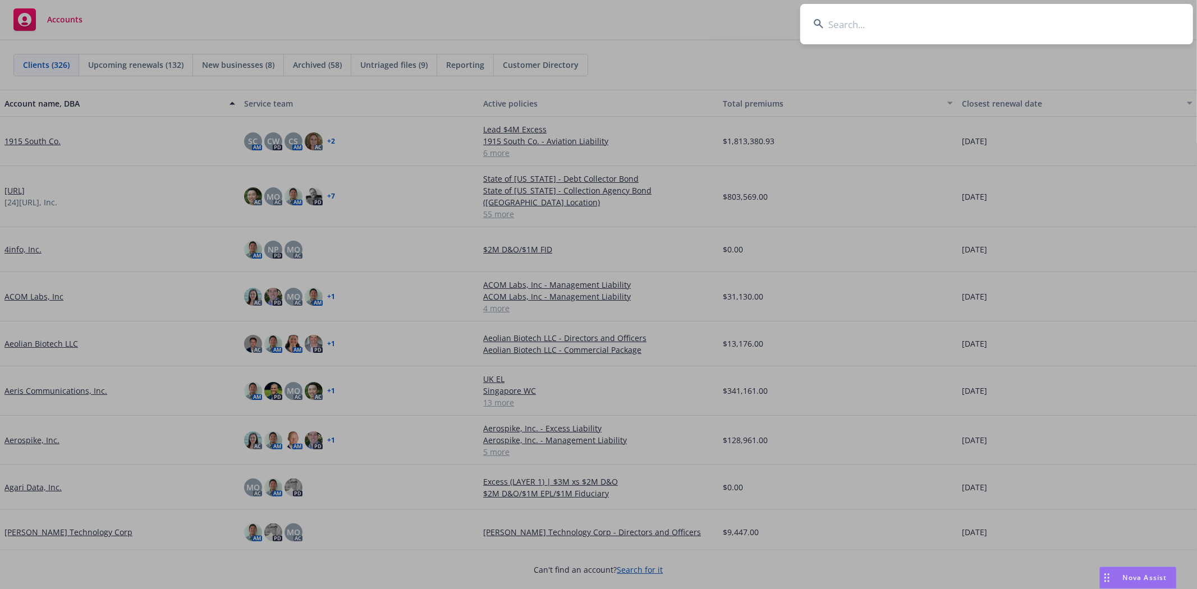
click at [999, 26] on input at bounding box center [996, 24] width 393 height 40
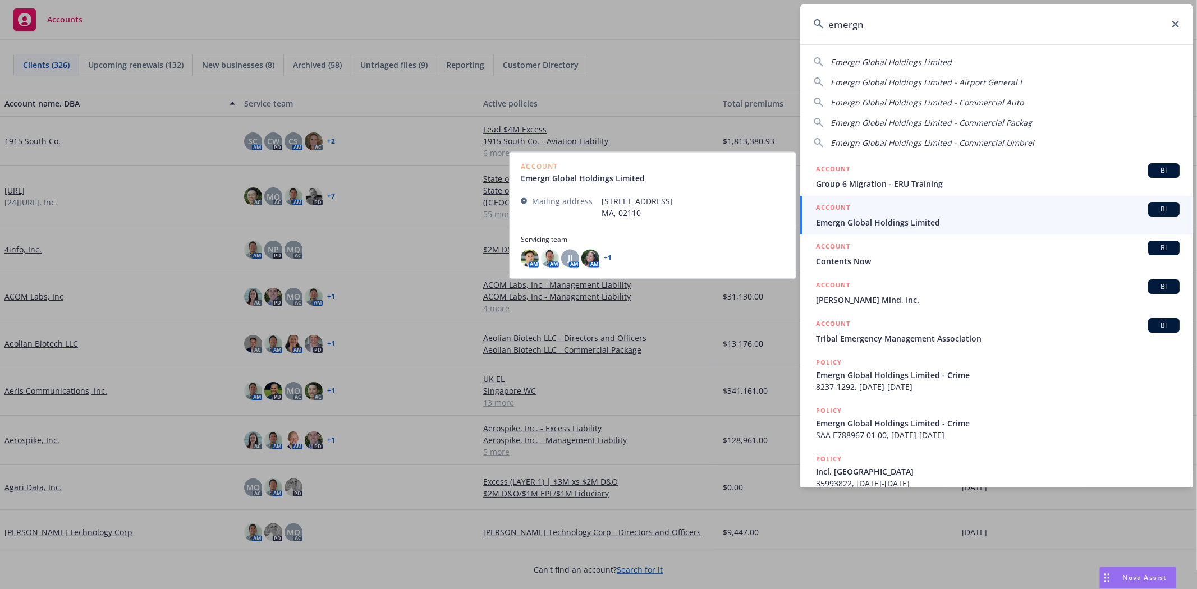
type input "emergn"
click at [865, 226] on span "Emergn Global Holdings Limited" at bounding box center [998, 223] width 364 height 12
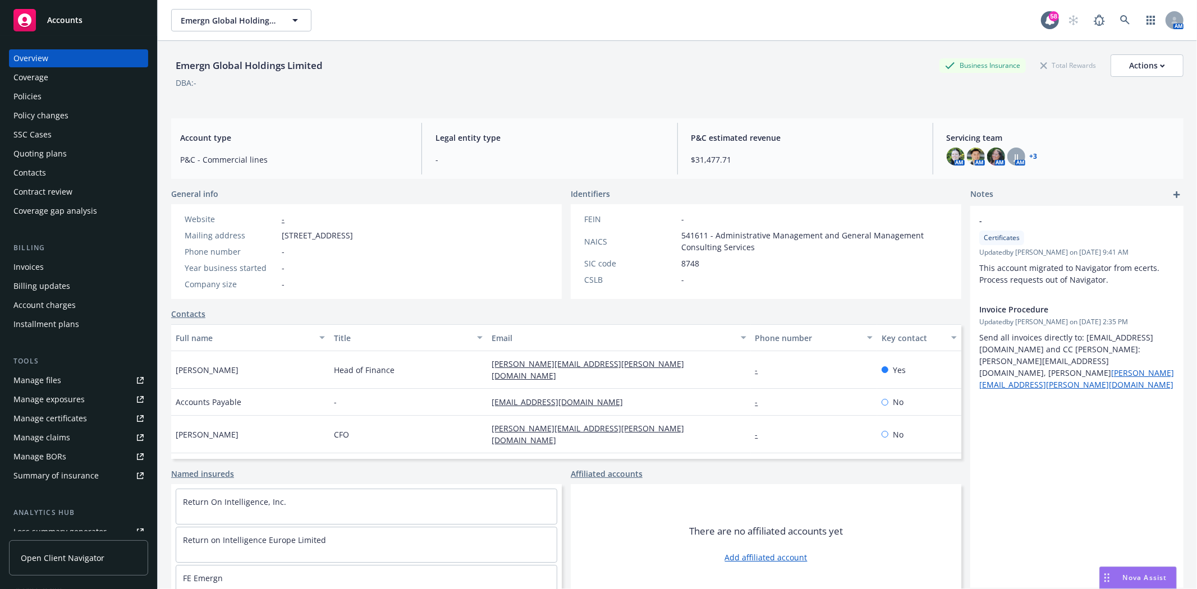
click at [53, 378] on div "Manage files" at bounding box center [37, 381] width 48 height 18
click at [1145, 575] on span "Nova Assist" at bounding box center [1145, 578] width 44 height 10
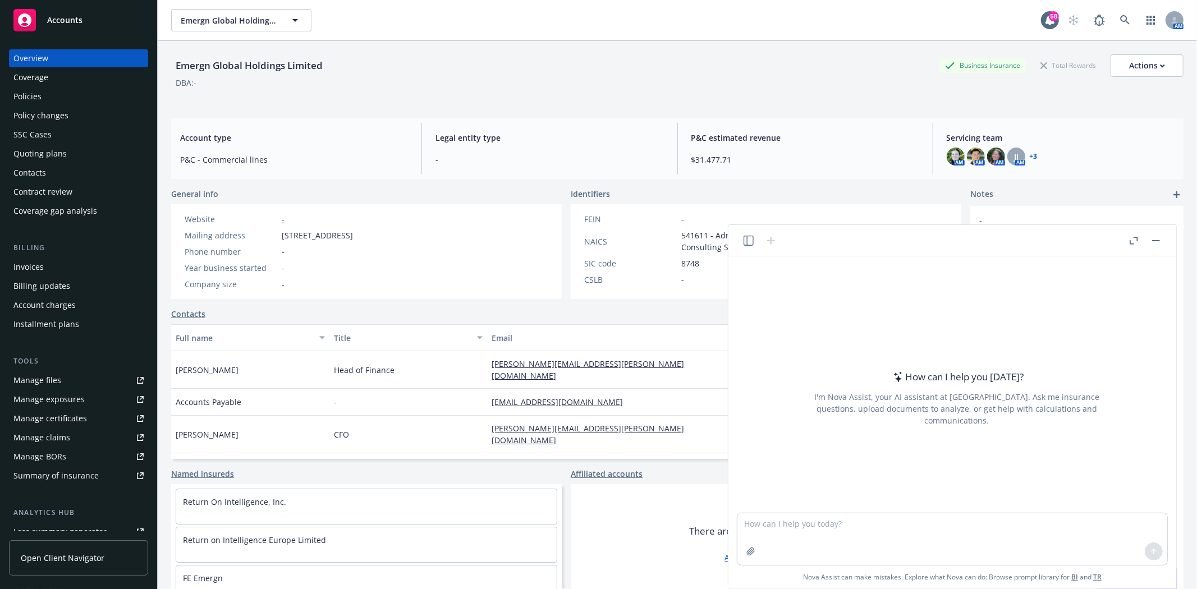
click at [1163, 236] on header at bounding box center [952, 240] width 448 height 31
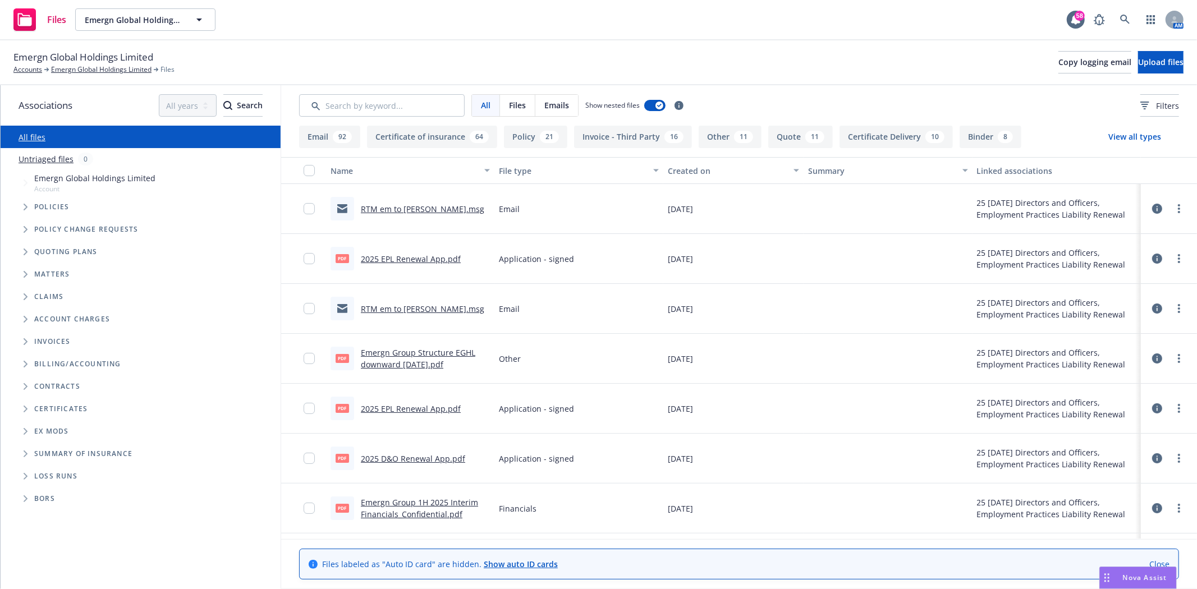
click at [25, 476] on icon "Folder Tree Example" at bounding box center [26, 476] width 4 height 7
click at [47, 519] on link "2025" at bounding box center [43, 519] width 18 height 12
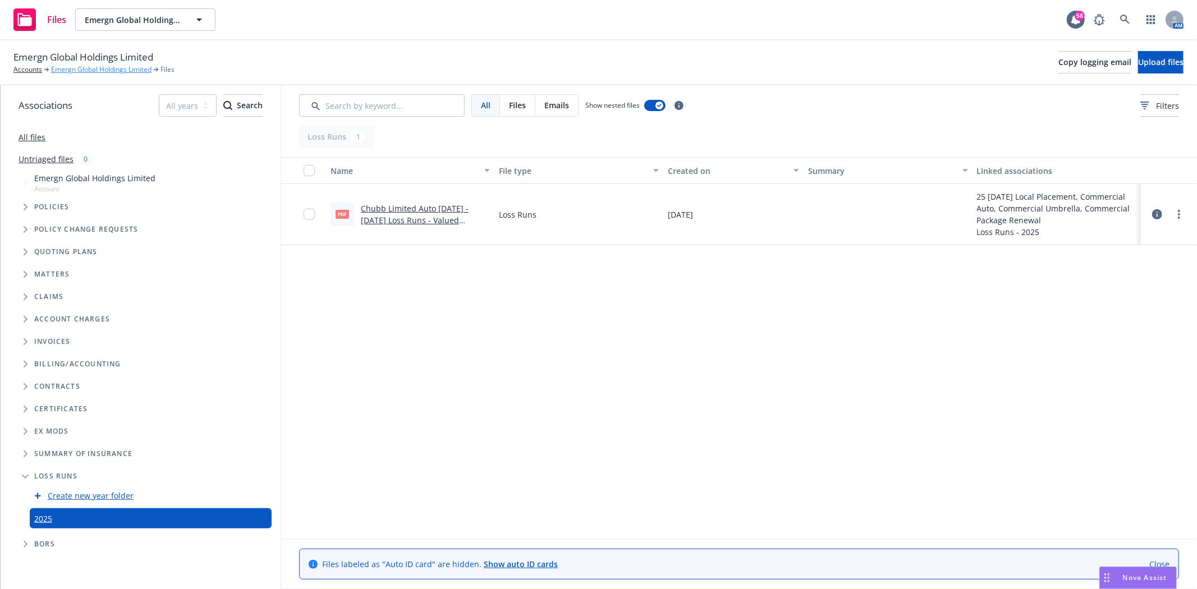
click at [87, 74] on link "Emergn Global Holdings Limited" at bounding box center [101, 70] width 100 height 10
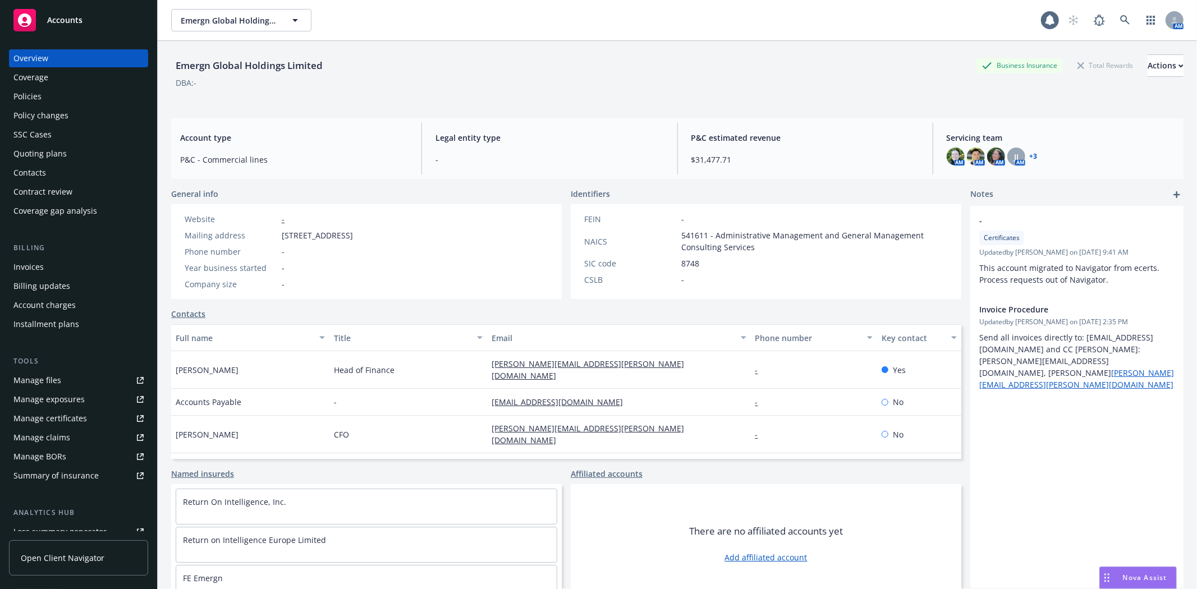
click at [37, 102] on div "Policies" at bounding box center [27, 97] width 28 height 18
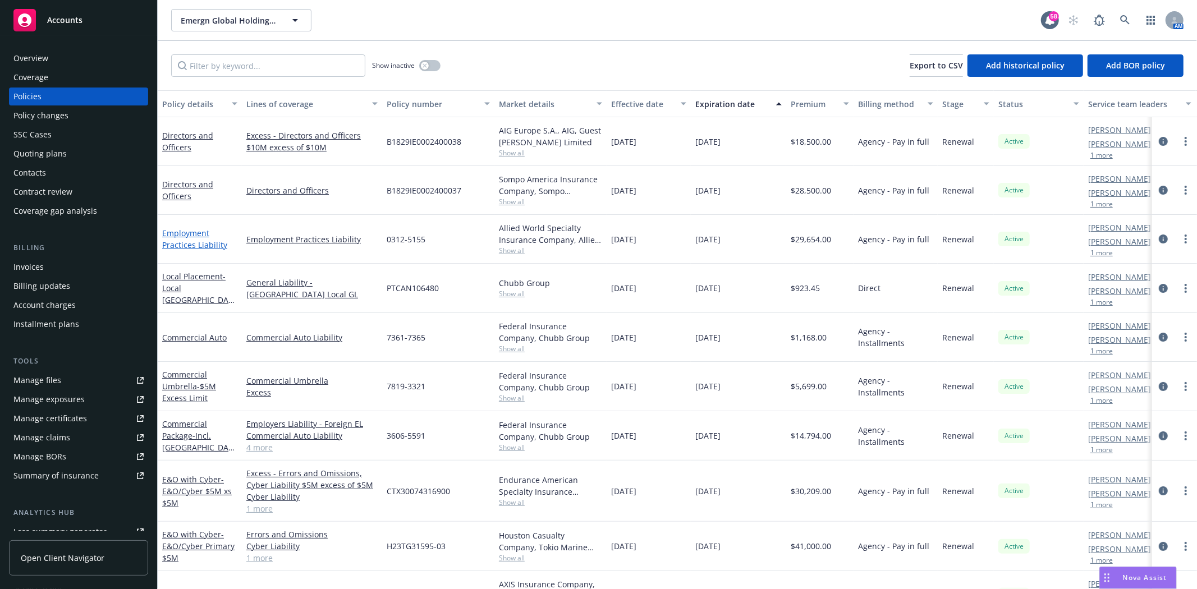
click at [186, 243] on link "Employment Practices Liability" at bounding box center [194, 239] width 65 height 22
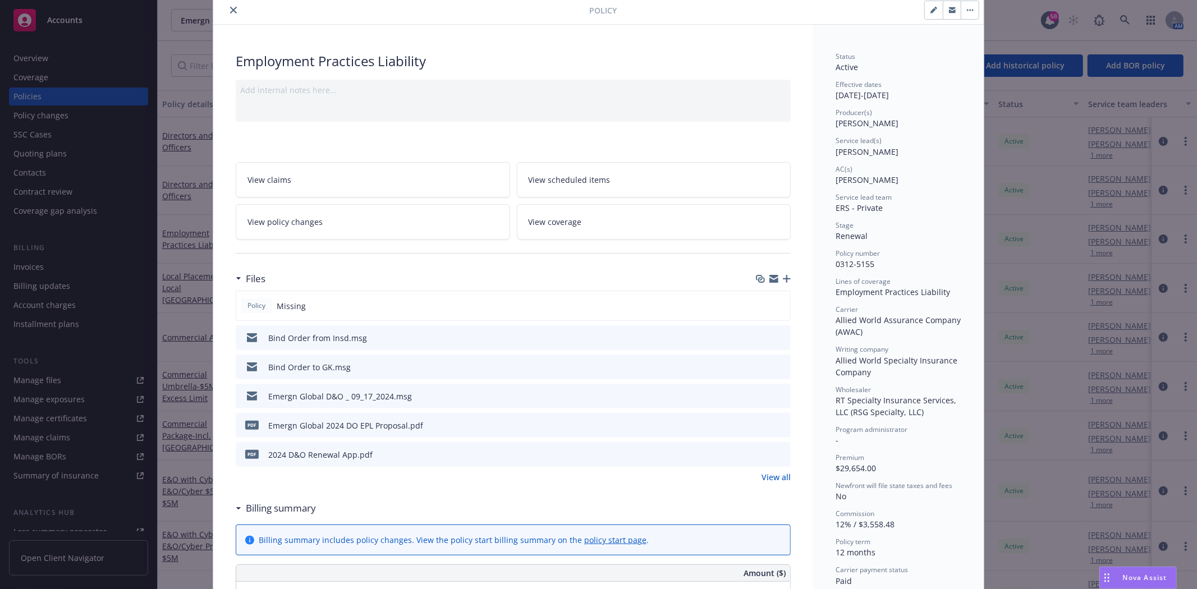
scroll to position [62, 0]
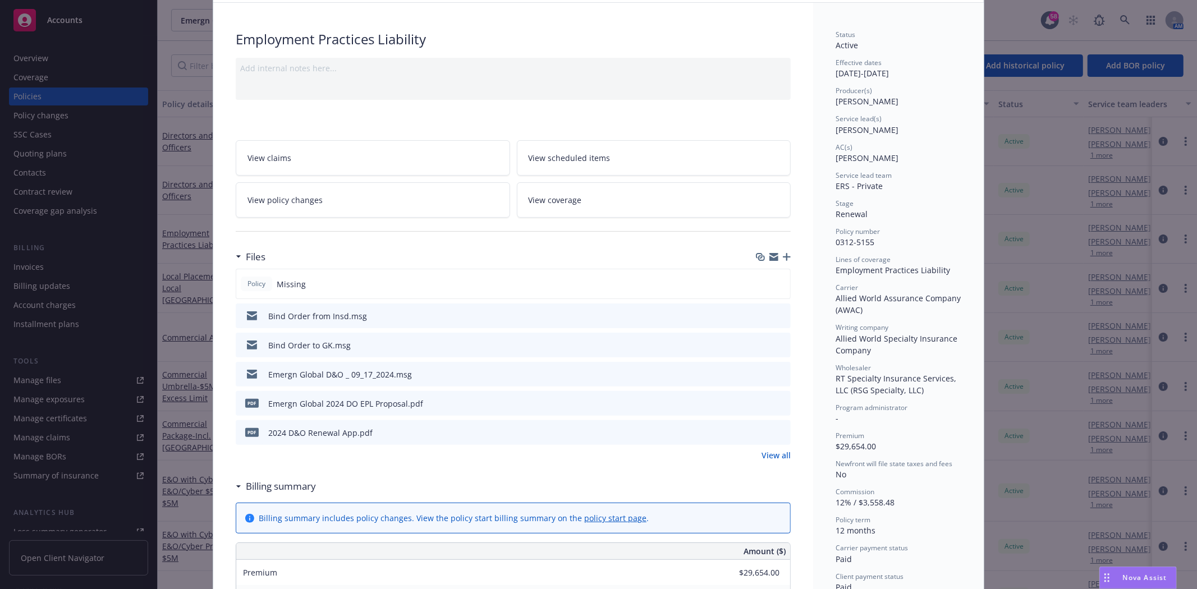
click at [782, 461] on link "View all" at bounding box center [776, 456] width 29 height 12
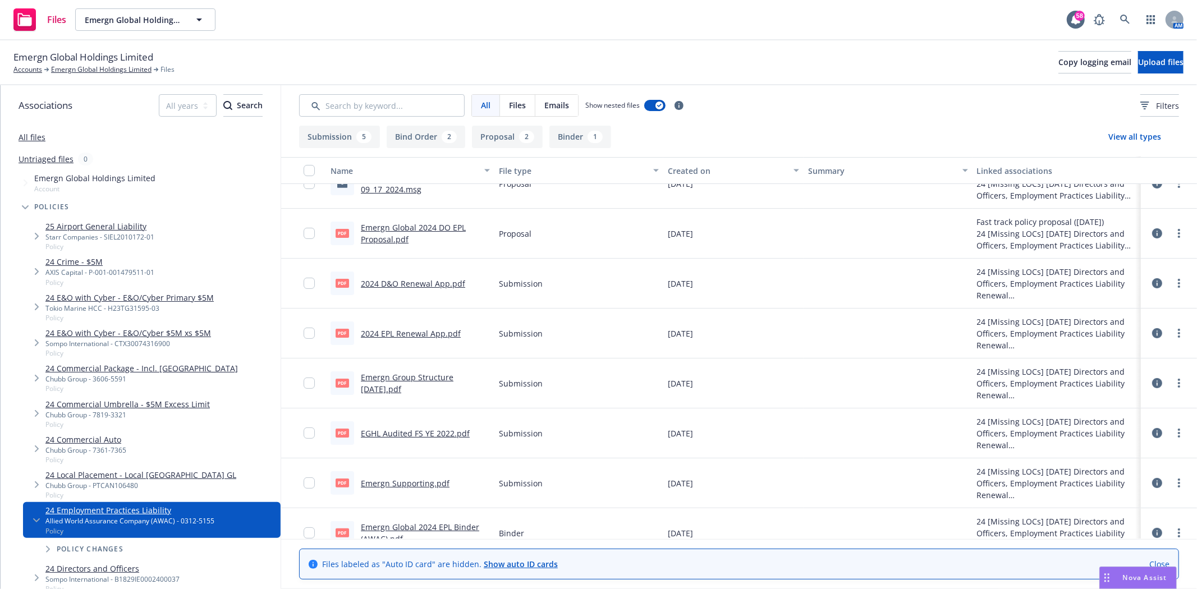
scroll to position [144, 0]
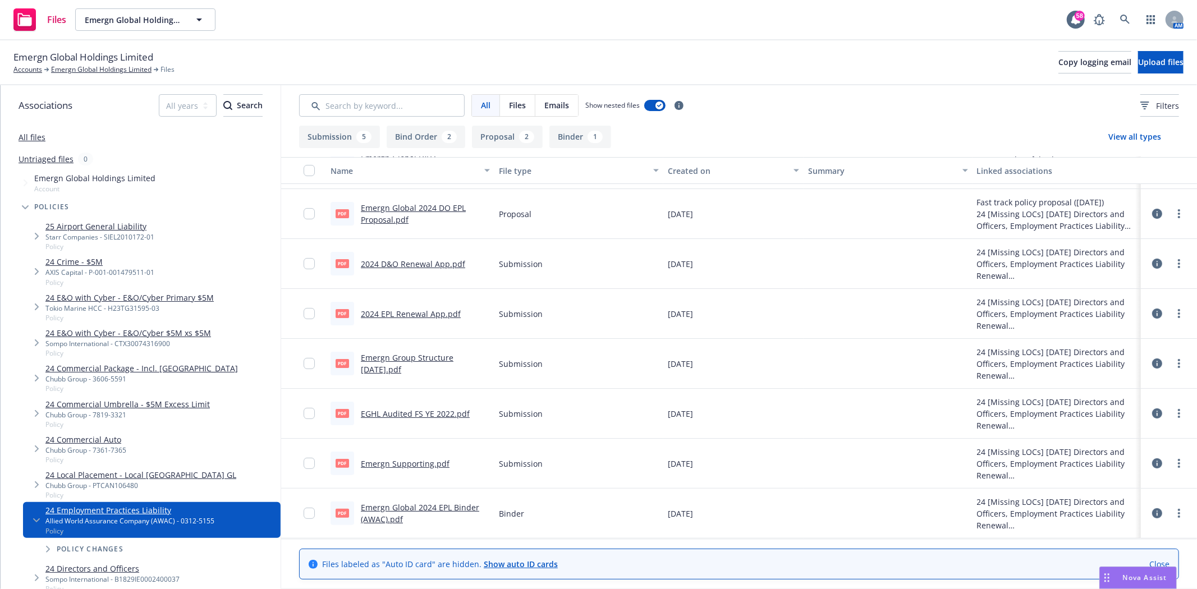
click at [417, 507] on link "Emergn Global 2024 EPL Binder (AWAC).pdf" at bounding box center [420, 513] width 118 height 22
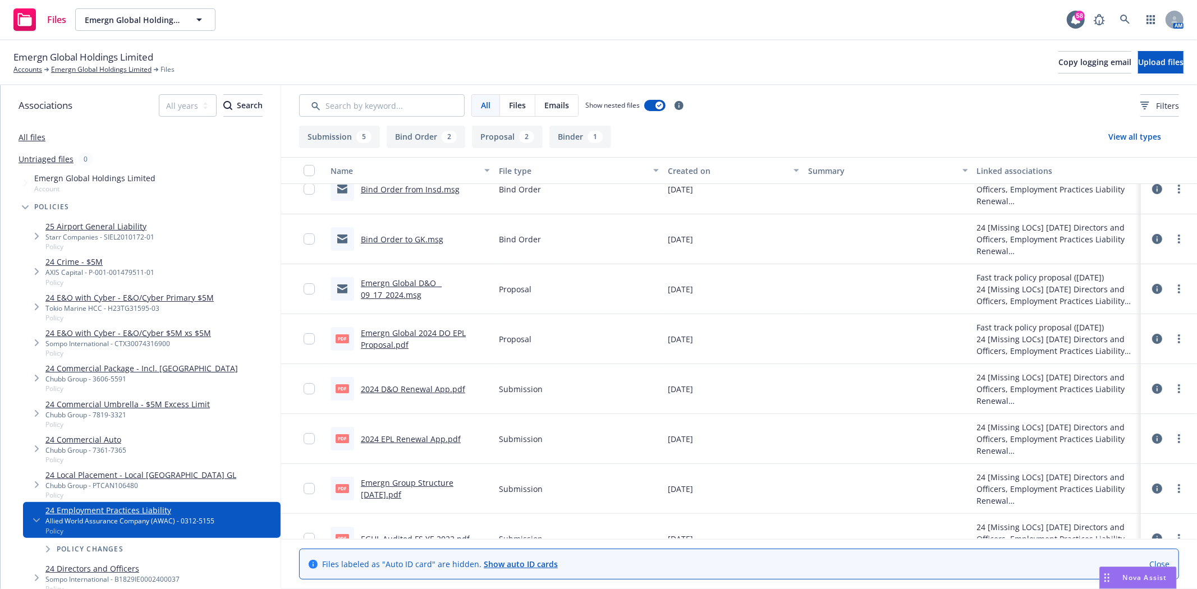
scroll to position [0, 0]
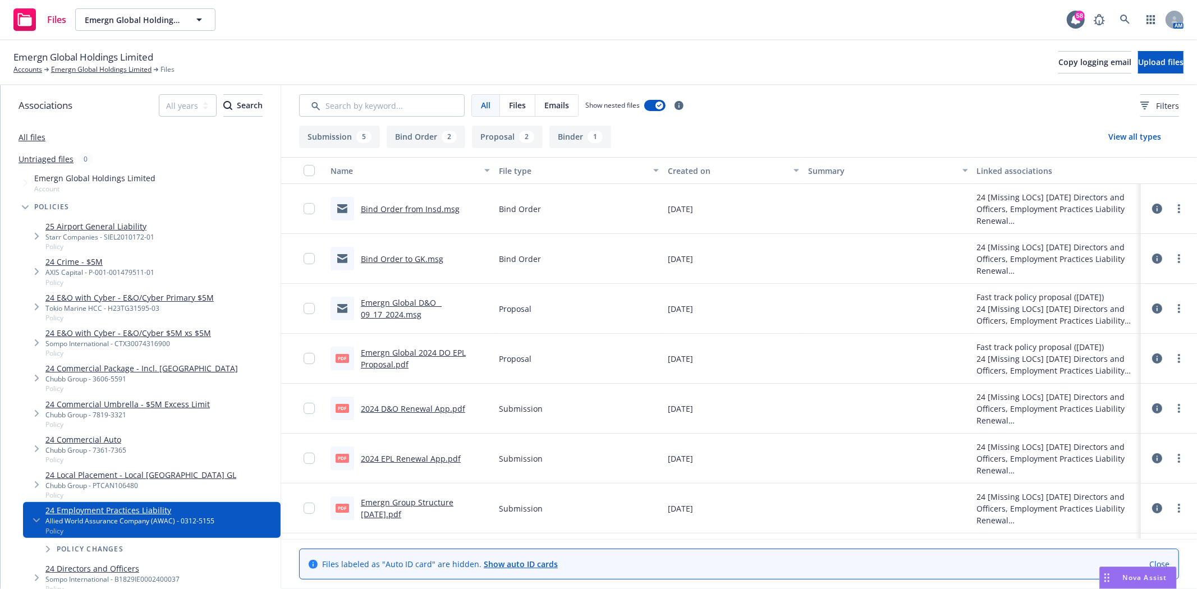
click at [419, 350] on link "Emergn Global 2024 DO EPL Proposal.pdf" at bounding box center [413, 358] width 105 height 22
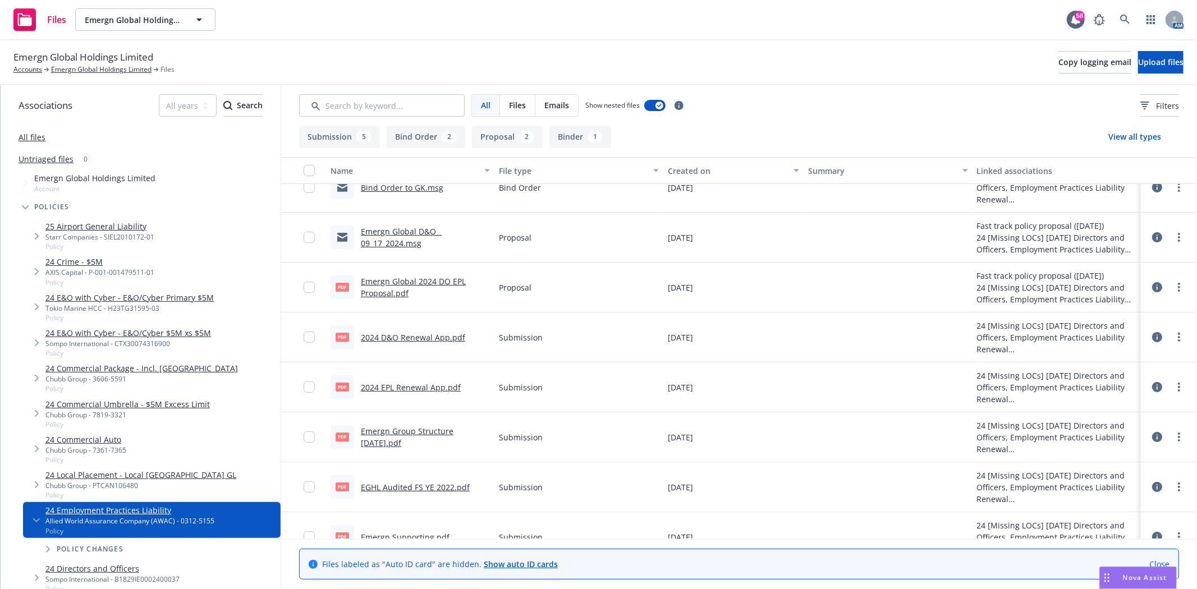
scroll to position [125, 0]
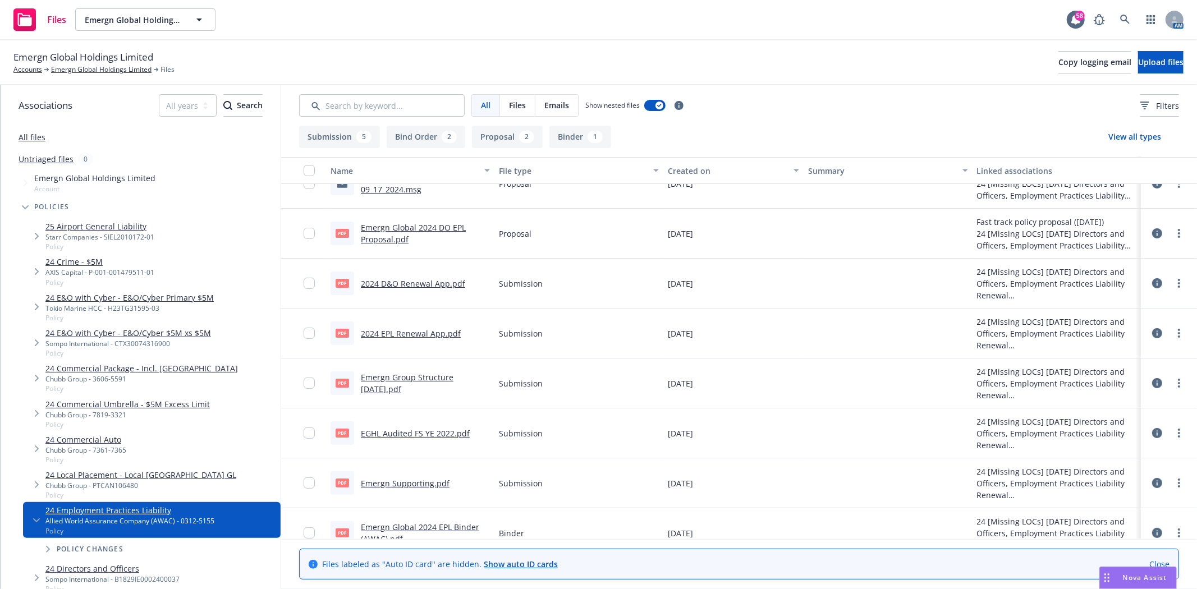
click at [416, 528] on link "Emergn Global 2024 EPL Binder (AWAC).pdf" at bounding box center [420, 533] width 118 height 22
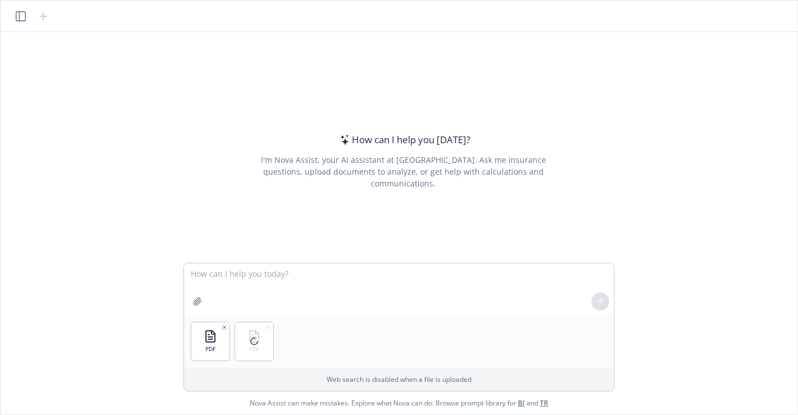
click at [323, 382] on p "Web search is disabled when a file is uploaded" at bounding box center [399, 379] width 416 height 10
click at [279, 379] on p "Web search is disabled when a file is uploaded" at bounding box center [399, 379] width 416 height 10
click at [309, 343] on div "PDF PDF" at bounding box center [399, 341] width 430 height 53
drag, startPoint x: 473, startPoint y: 345, endPoint x: 543, endPoint y: 313, distance: 77.6
click at [479, 341] on div "PDF PDF" at bounding box center [399, 341] width 430 height 53
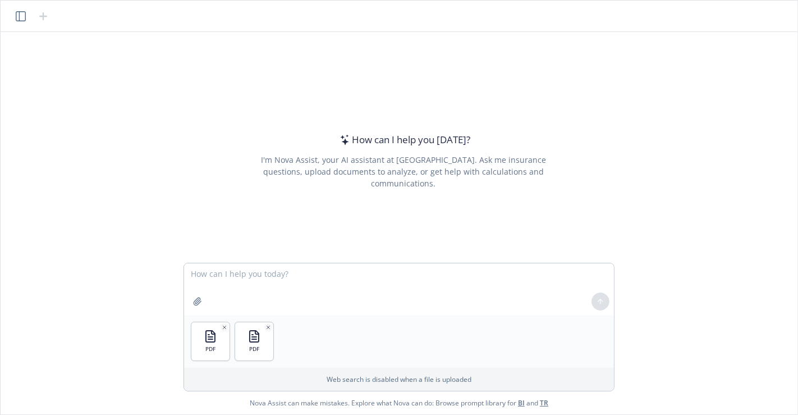
click at [511, 346] on div "PDF PDF" at bounding box center [399, 341] width 430 height 53
click at [300, 282] on textarea at bounding box center [399, 289] width 430 height 52
type textarea "P"
type textarea "Compare D&O quote and provide summary for $3M D&O limit."
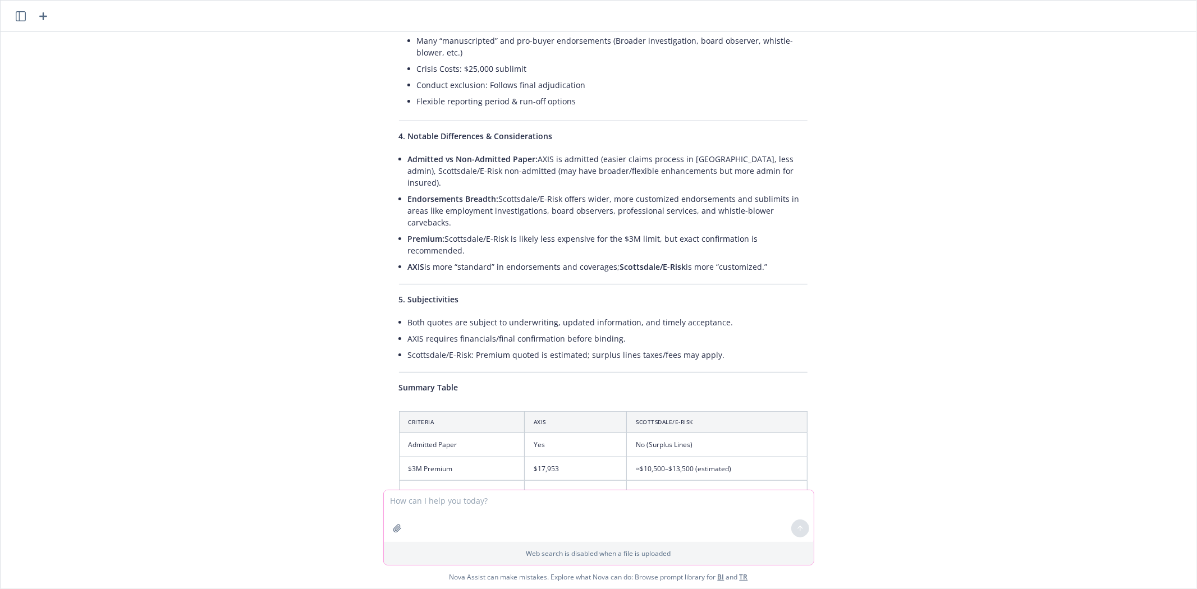
scroll to position [623, 0]
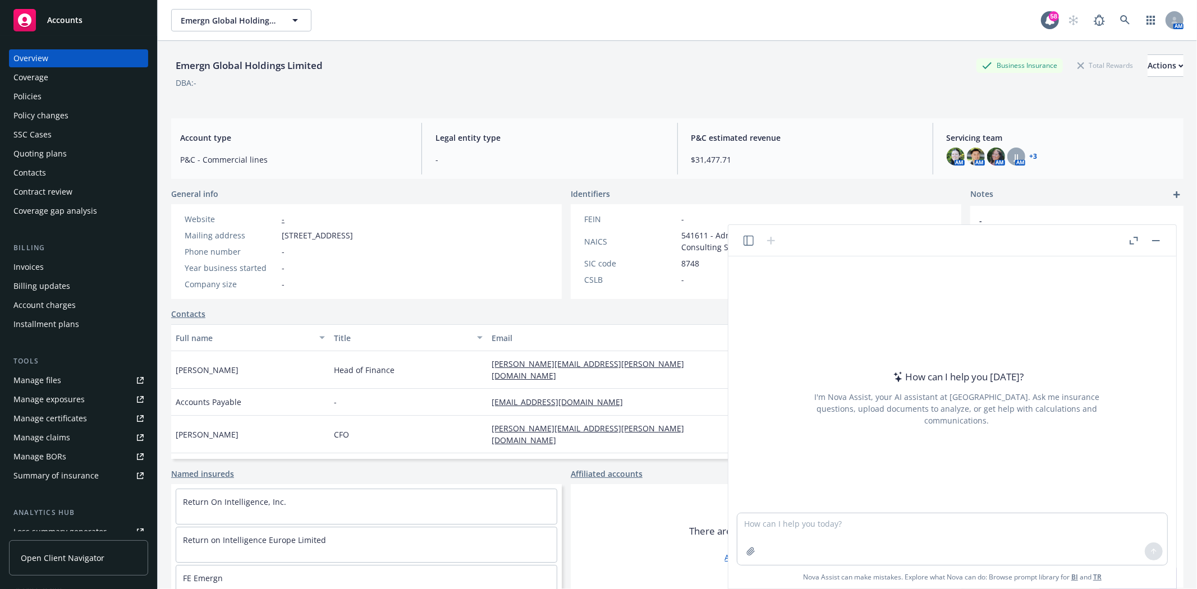
click at [51, 99] on div "Policies" at bounding box center [78, 97] width 130 height 18
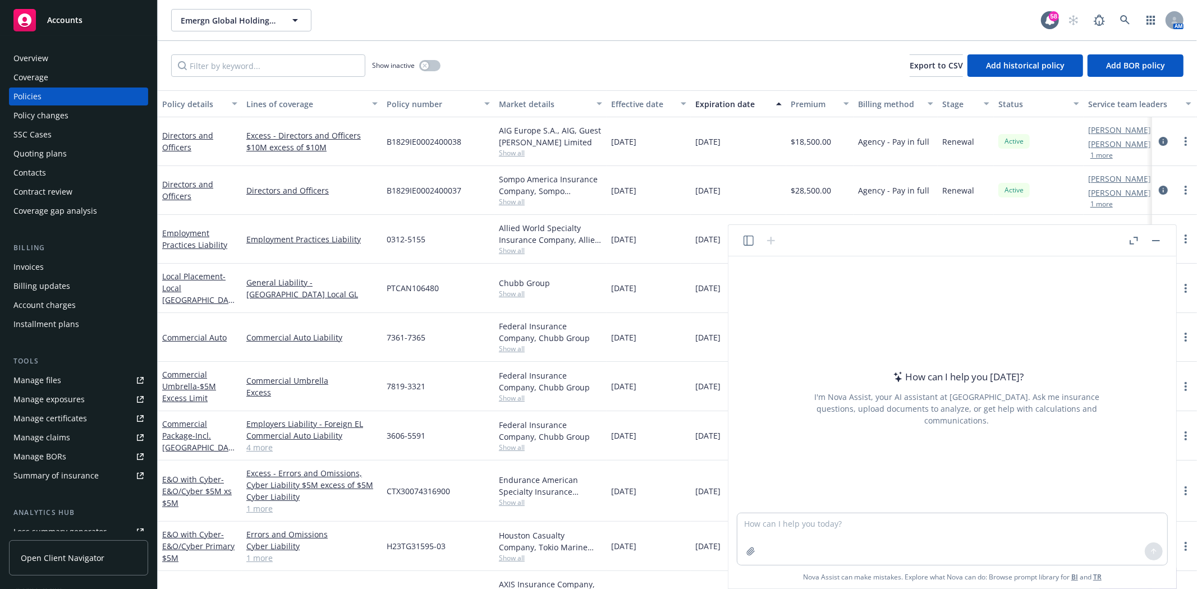
click at [1158, 239] on button "button" at bounding box center [1155, 240] width 13 height 13
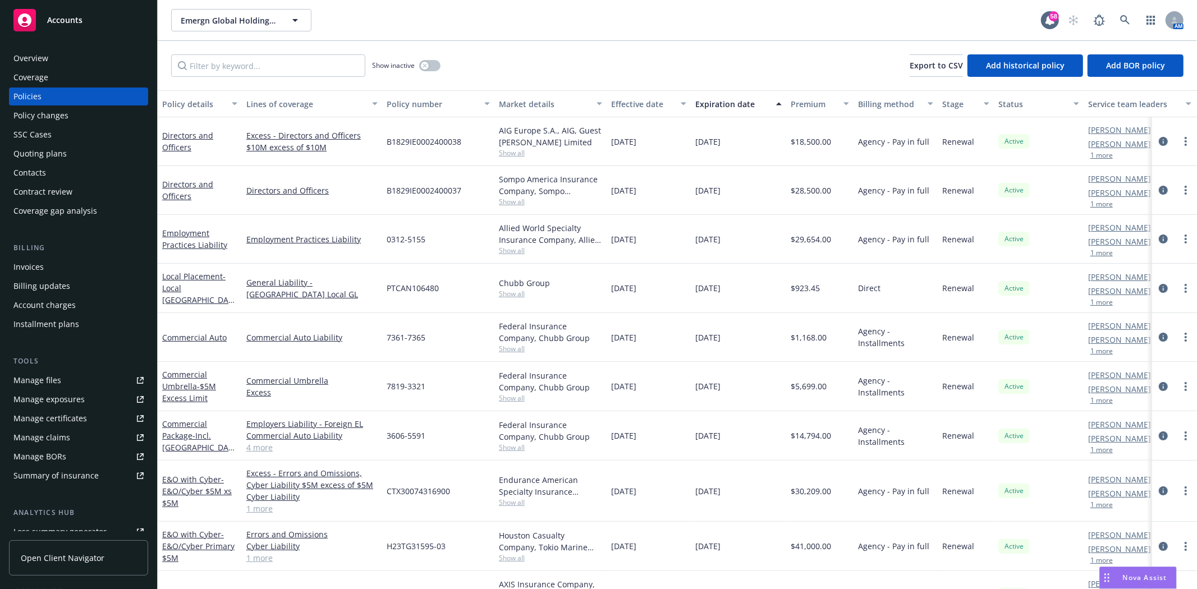
click at [192, 190] on div "Directors and Officers" at bounding box center [199, 190] width 75 height 24
click at [188, 185] on link "Directors and Officers" at bounding box center [187, 190] width 51 height 22
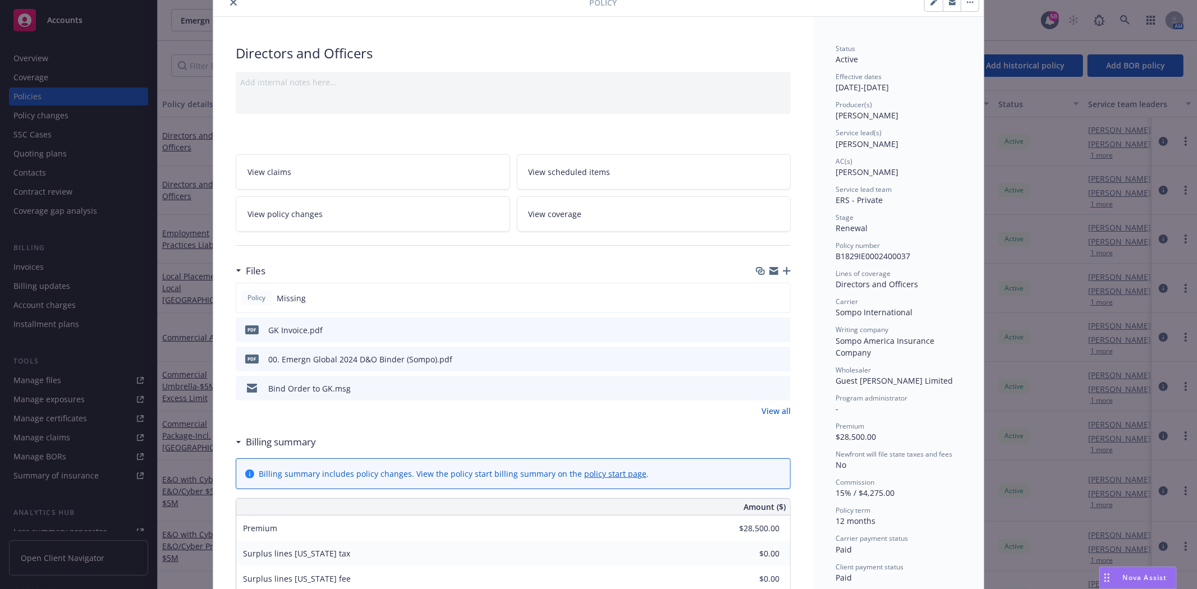
scroll to position [62, 0]
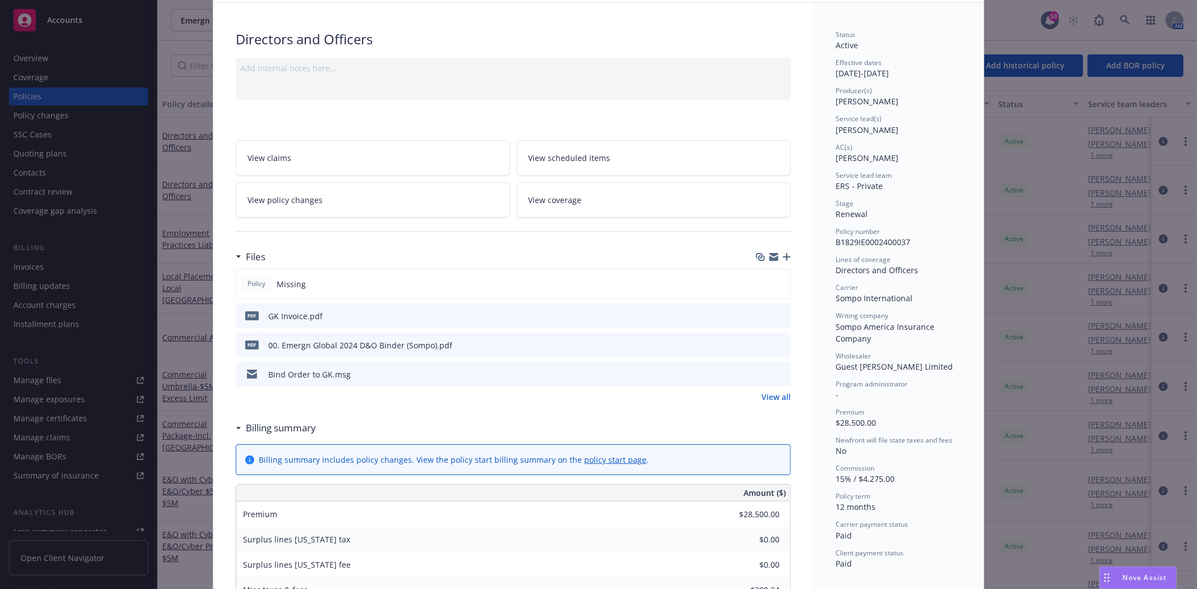
click at [343, 373] on div "Bind Order to GK.msg" at bounding box center [309, 375] width 82 height 12
click at [775, 371] on icon "preview file" at bounding box center [780, 374] width 10 height 8
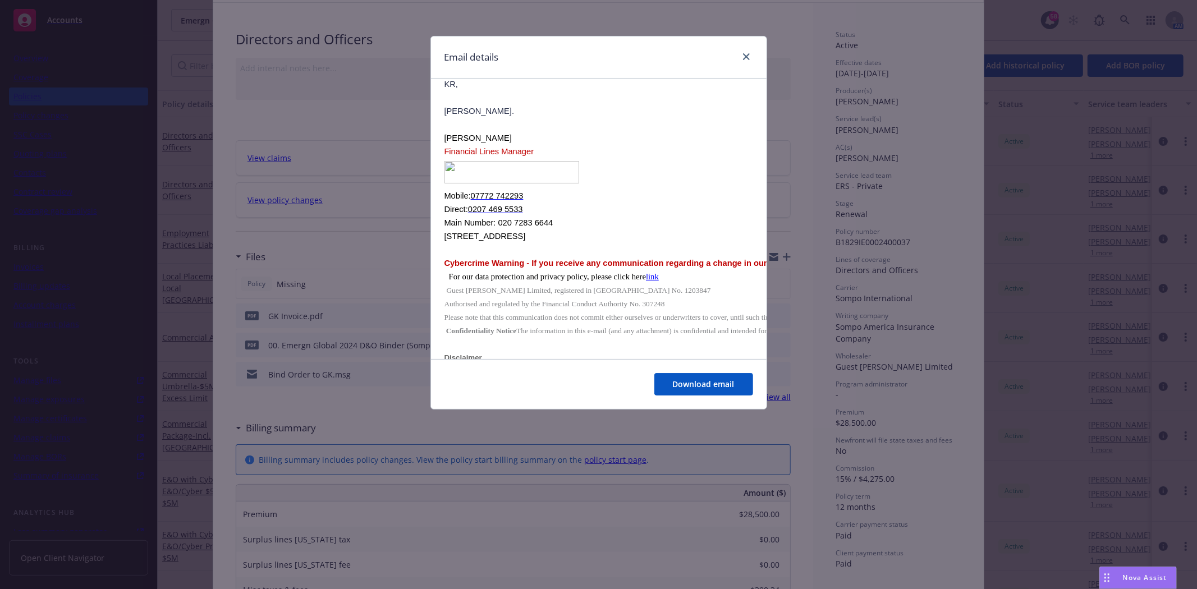
scroll to position [459, 0]
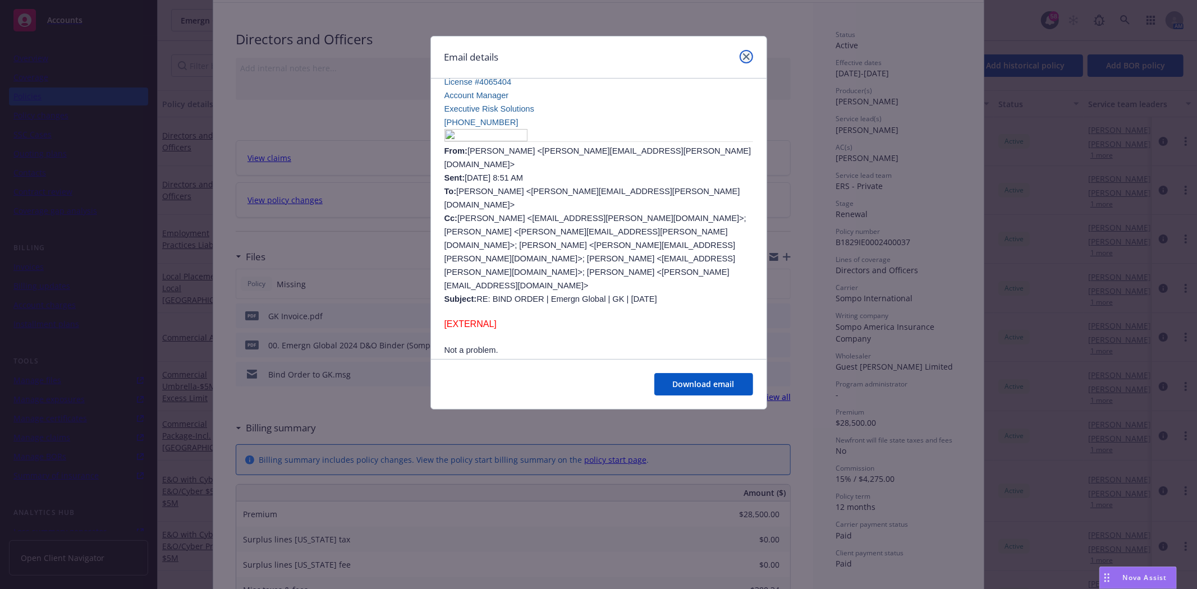
click at [749, 57] on link "close" at bounding box center [746, 56] width 13 height 13
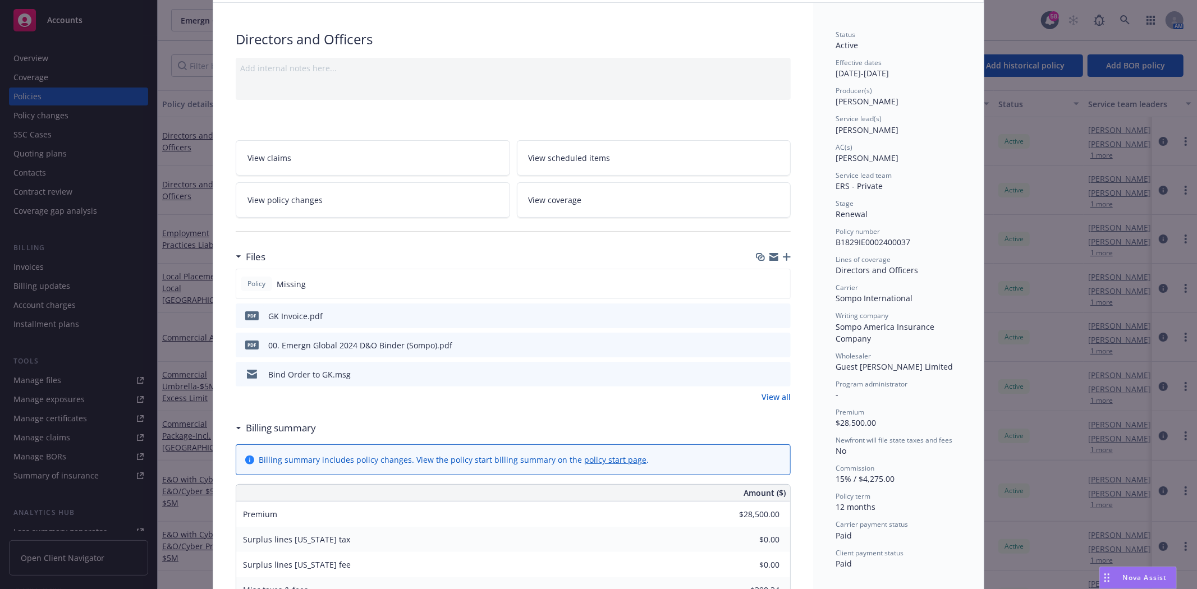
scroll to position [0, 0]
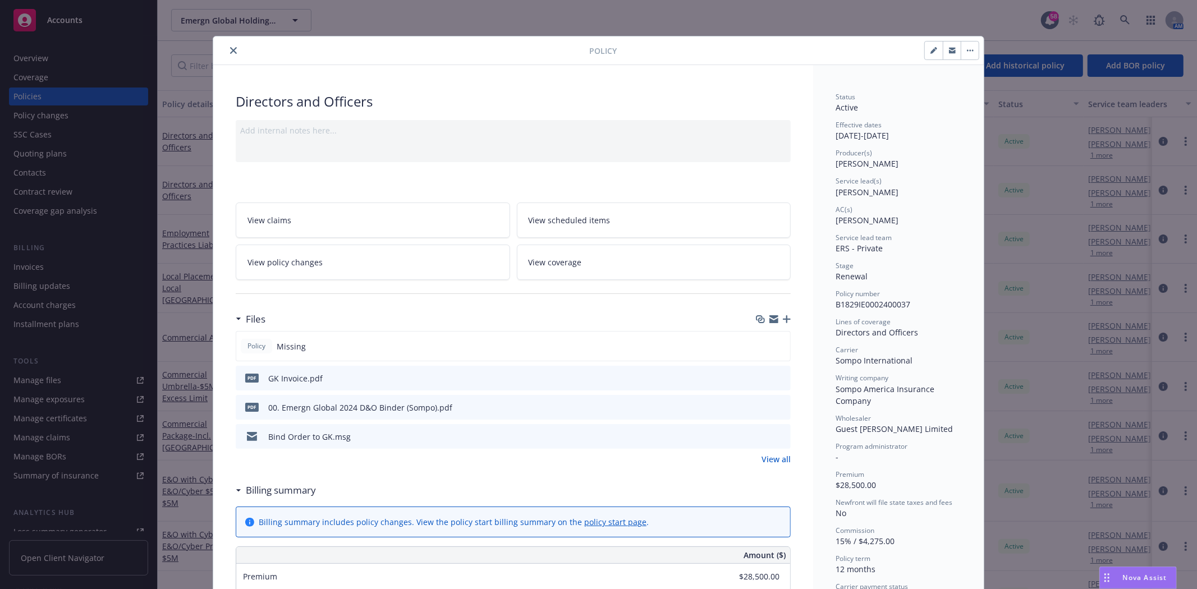
click at [229, 46] on button "close" at bounding box center [233, 50] width 13 height 13
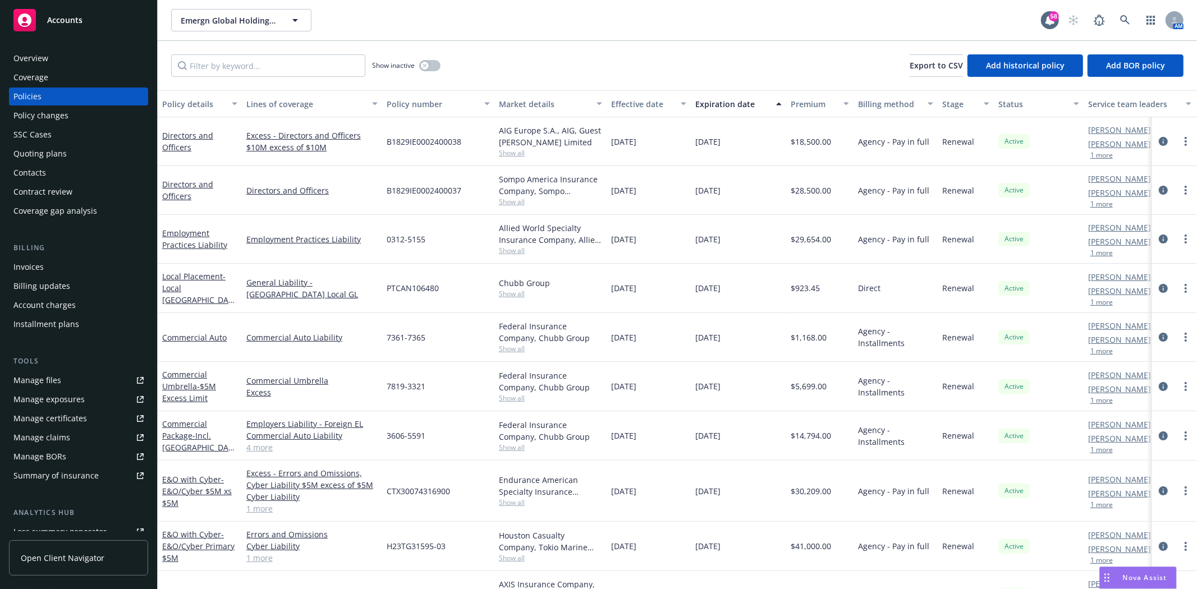
click at [58, 155] on div "Quoting plans" at bounding box center [39, 154] width 53 height 18
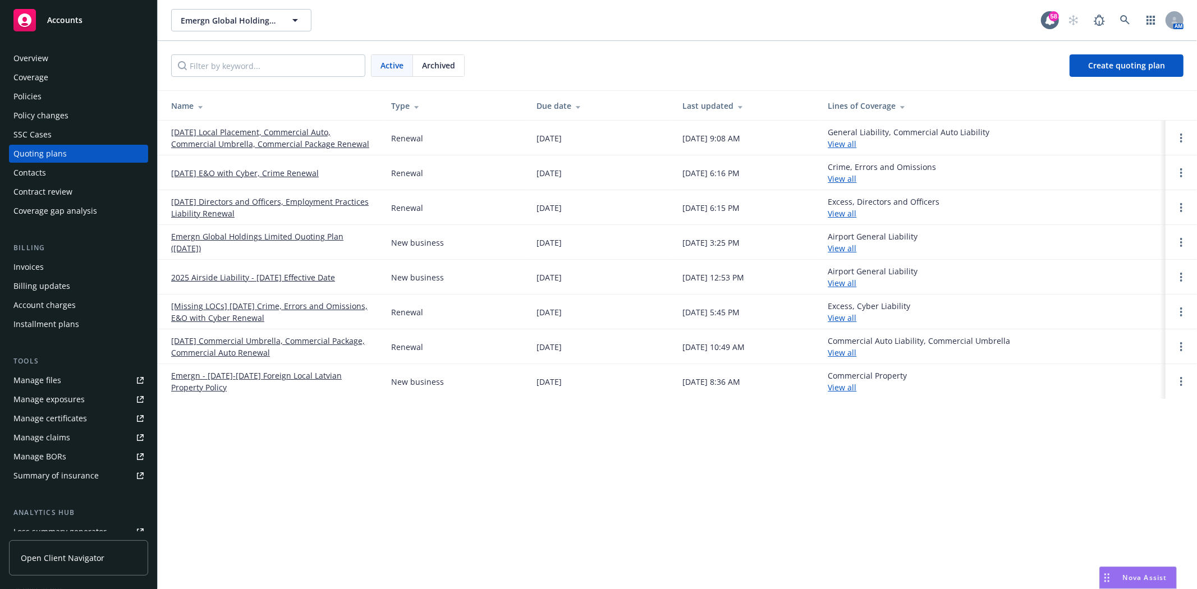
click at [265, 202] on link "09/17/25 Directors and Officers, Employment Practices Liability Renewal" at bounding box center [272, 208] width 202 height 24
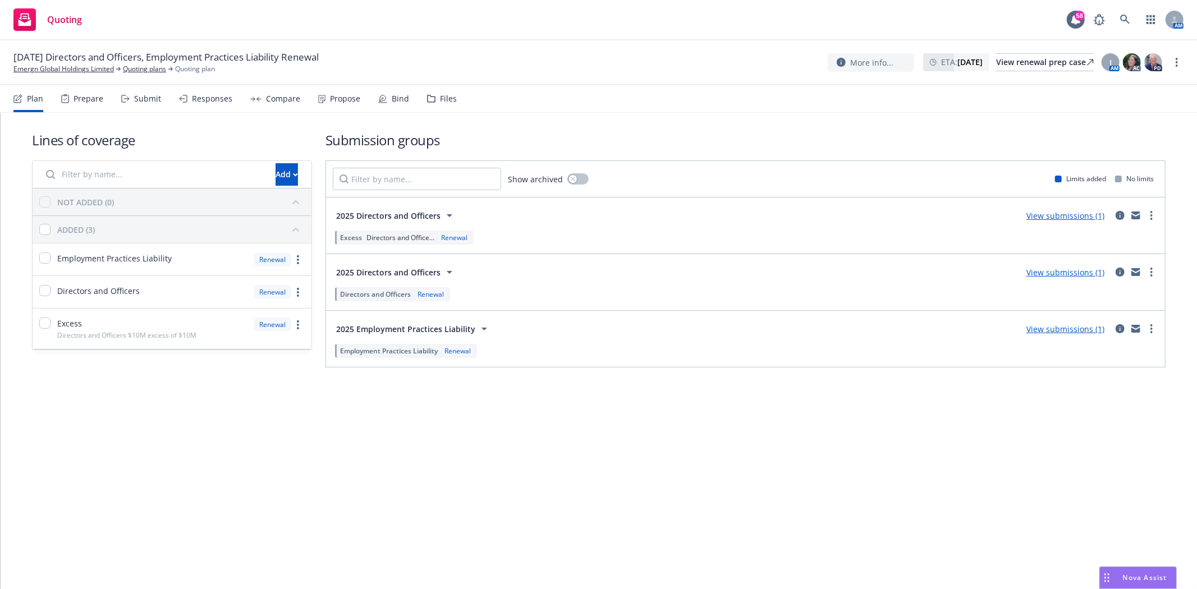
click at [430, 101] on icon at bounding box center [431, 99] width 8 height 8
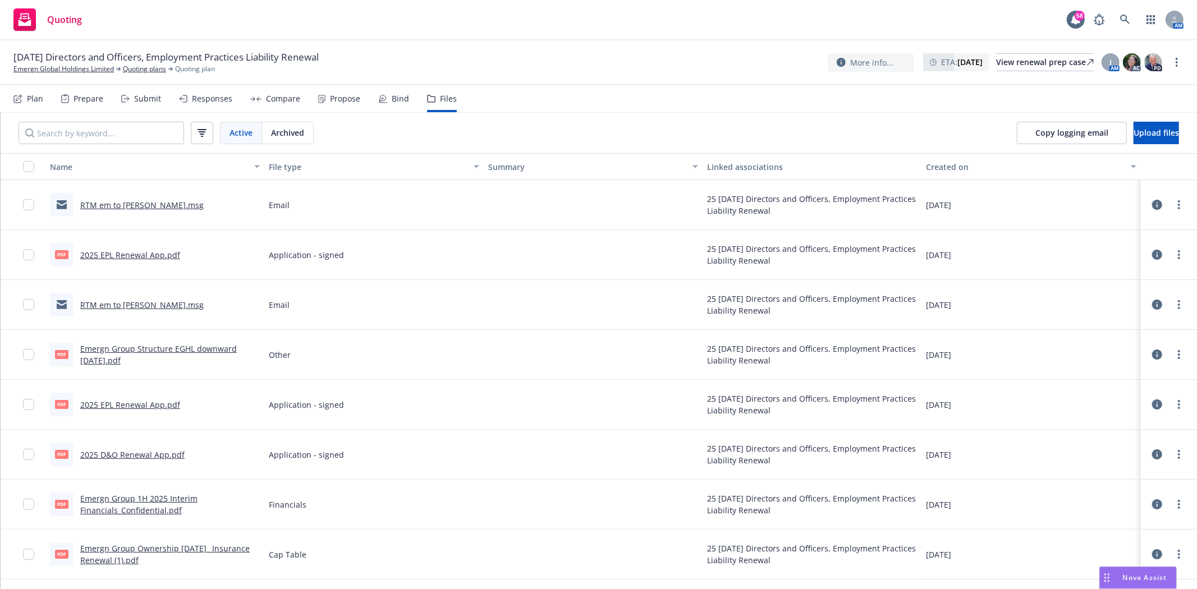
scroll to position [125, 0]
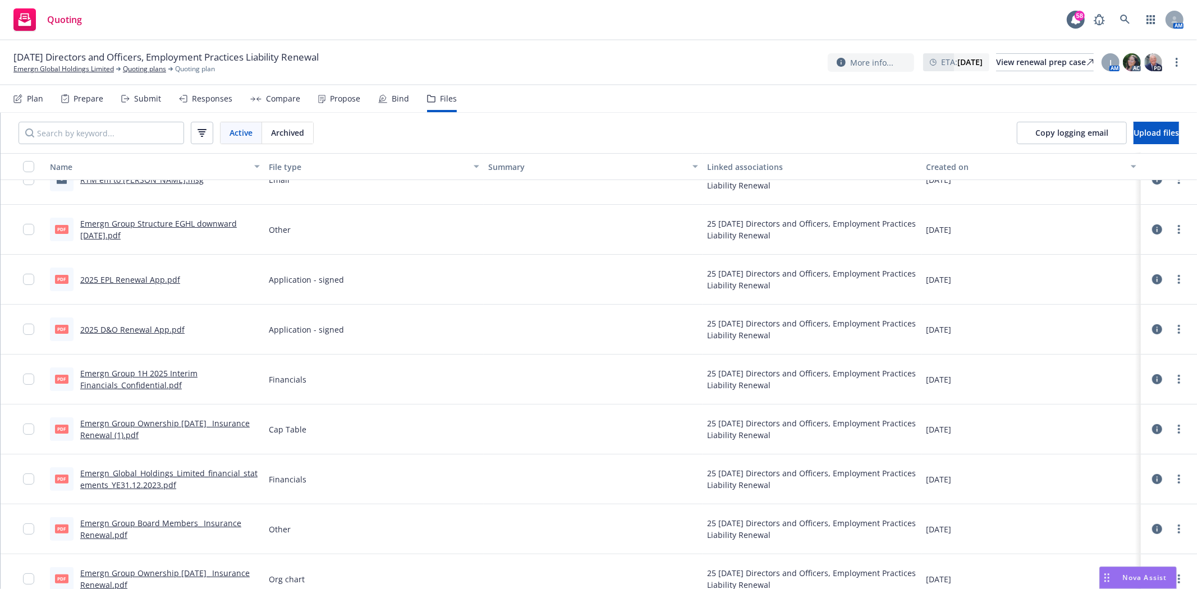
click at [150, 329] on link "2025 D&O Renewal App.pdf" at bounding box center [132, 329] width 104 height 11
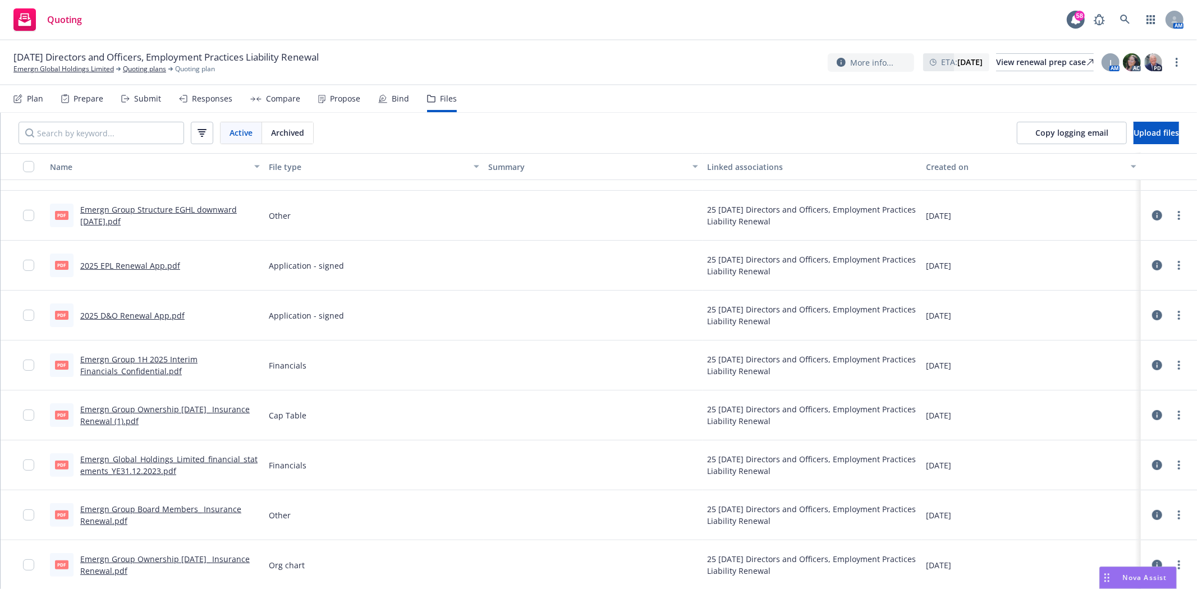
scroll to position [140, 0]
click at [90, 70] on link "Emergn Global Holdings Limited" at bounding box center [63, 69] width 100 height 10
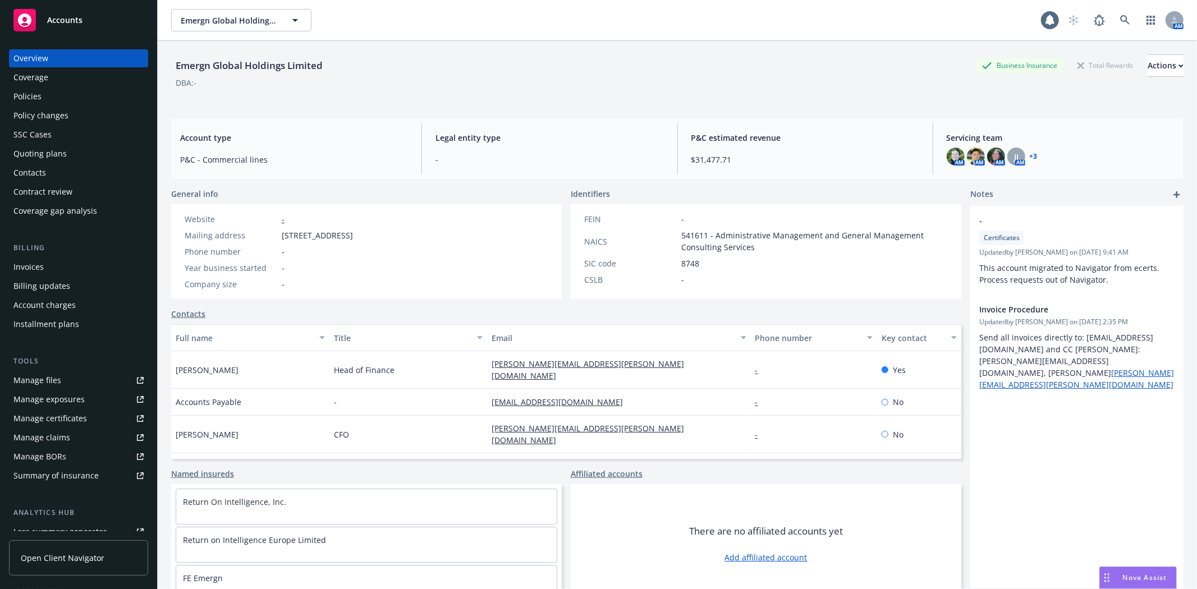
click at [54, 148] on div "Quoting plans" at bounding box center [39, 154] width 53 height 18
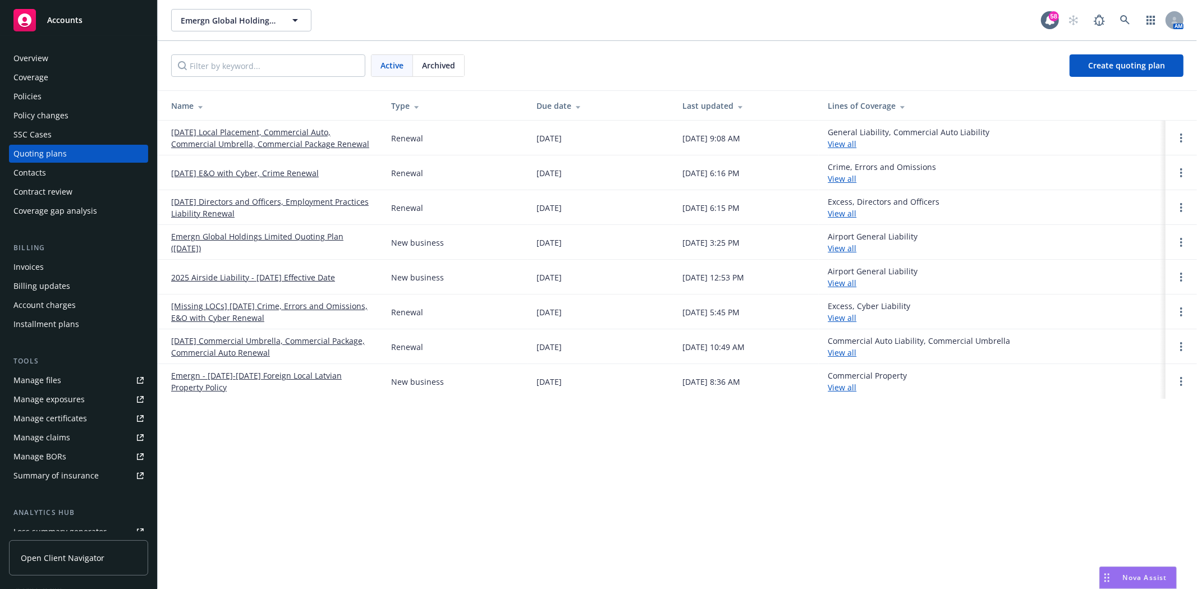
click at [40, 90] on div "Policies" at bounding box center [27, 97] width 28 height 18
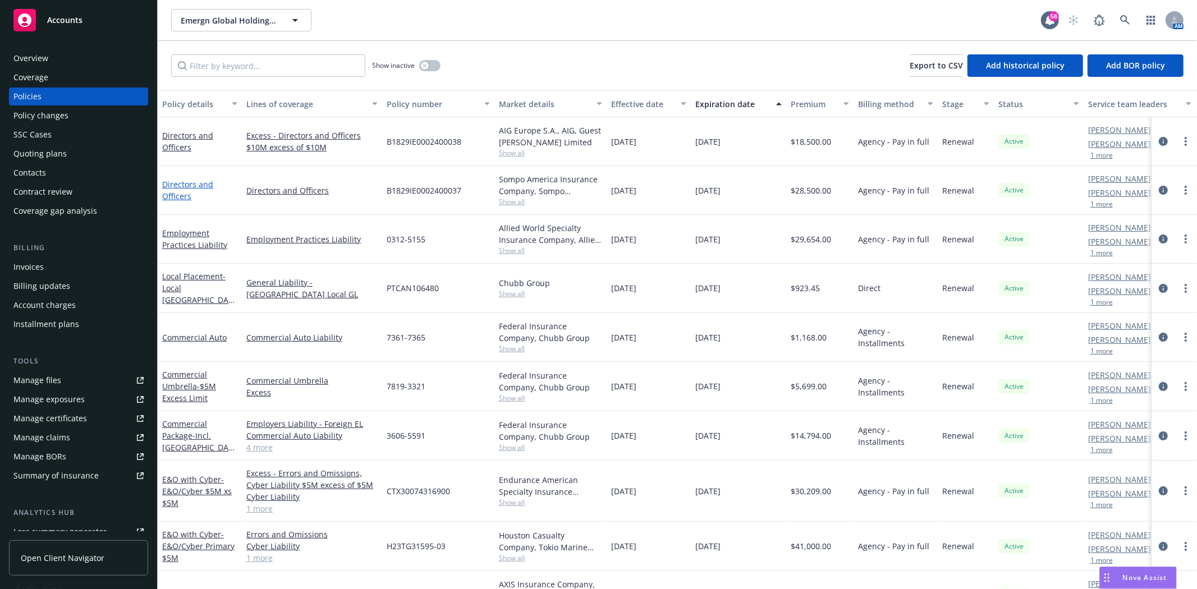
click at [186, 181] on link "Directors and Officers" at bounding box center [187, 190] width 51 height 22
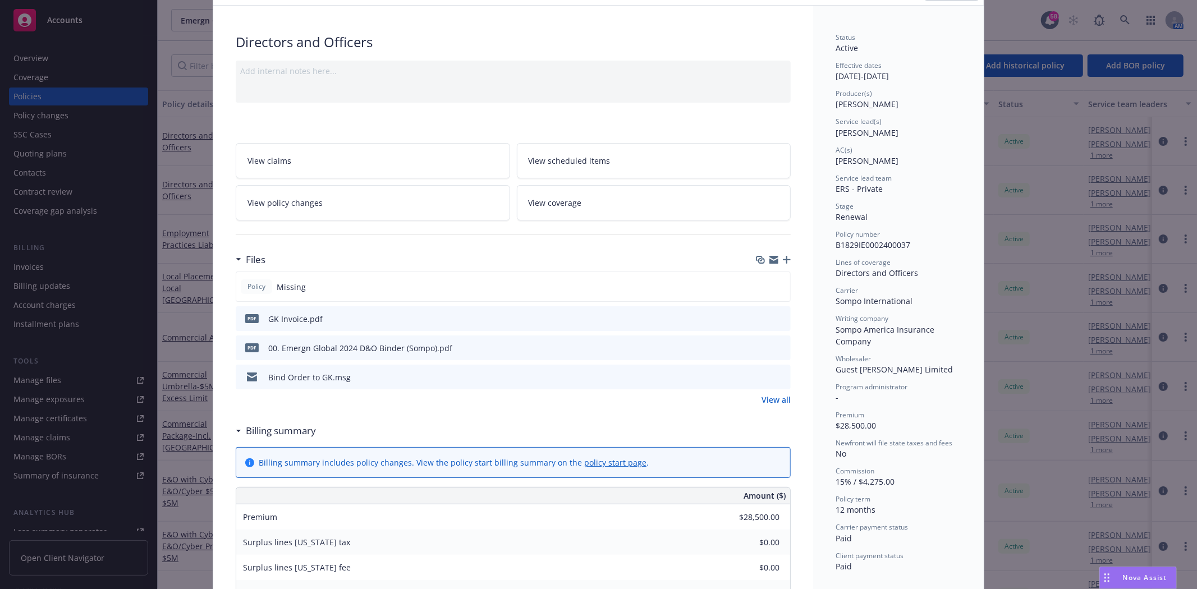
scroll to position [125, 0]
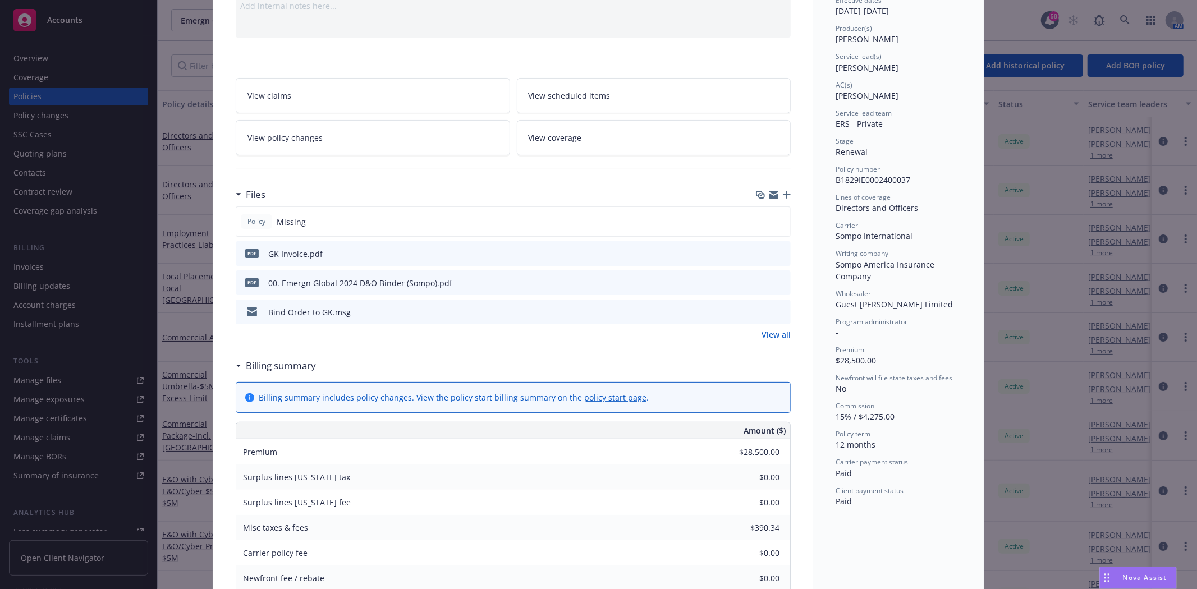
click at [777, 334] on link "View all" at bounding box center [776, 335] width 29 height 12
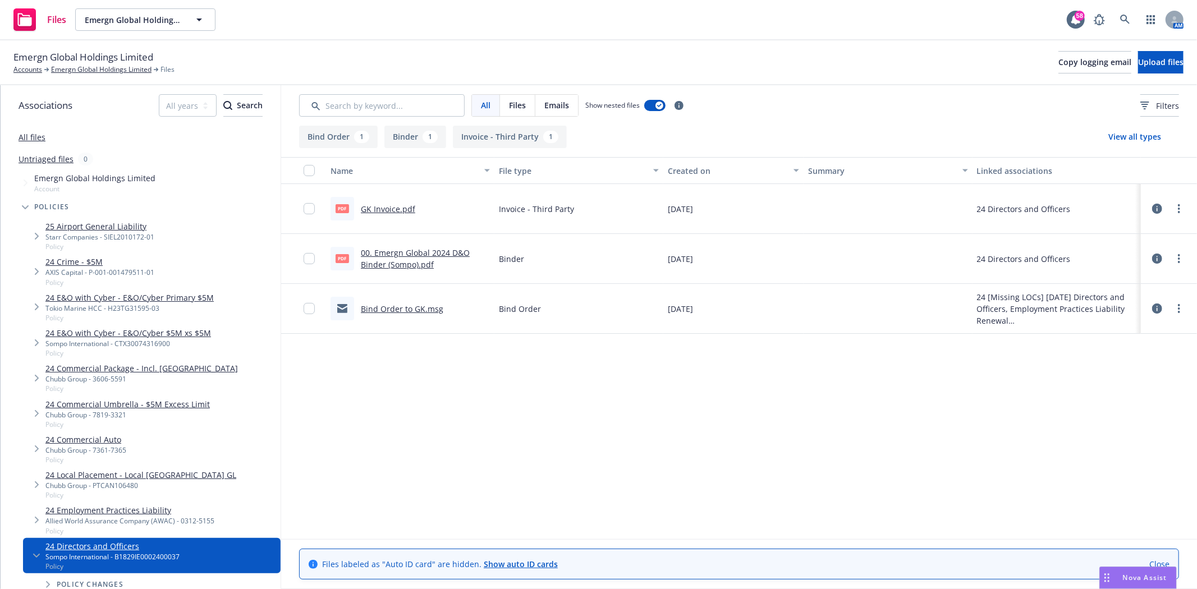
click at [393, 267] on link "00. Emergn Global 2024 D&O Binder (Sompo).pdf" at bounding box center [415, 258] width 109 height 22
click at [55, 69] on link "Emergn Global Holdings Limited" at bounding box center [101, 70] width 100 height 10
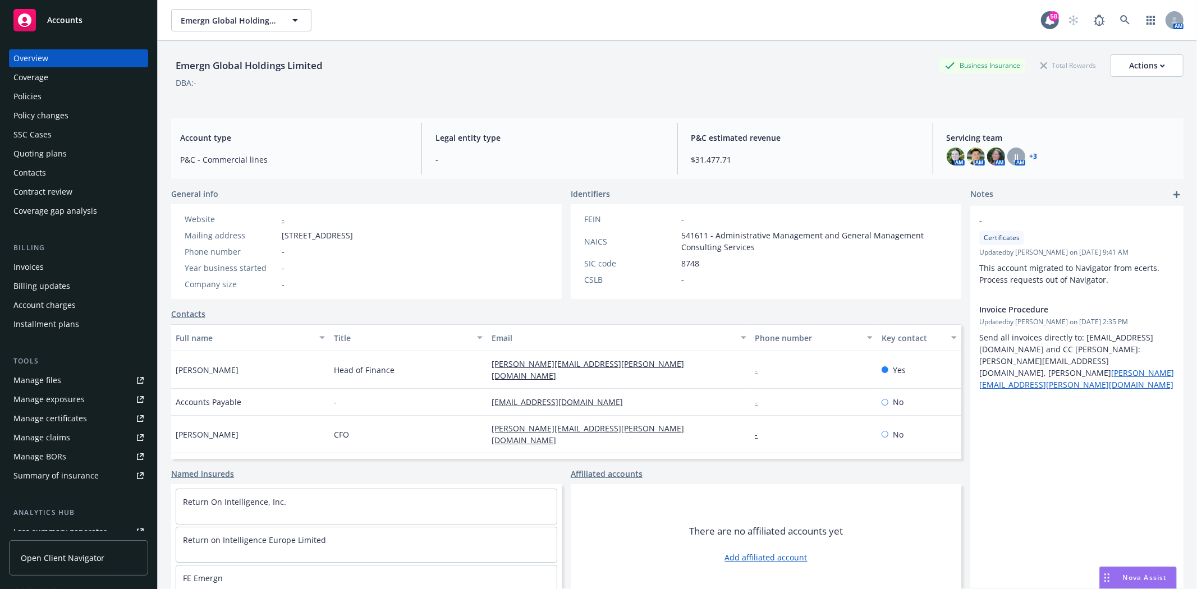
click at [36, 102] on div "Policies" at bounding box center [27, 97] width 28 height 18
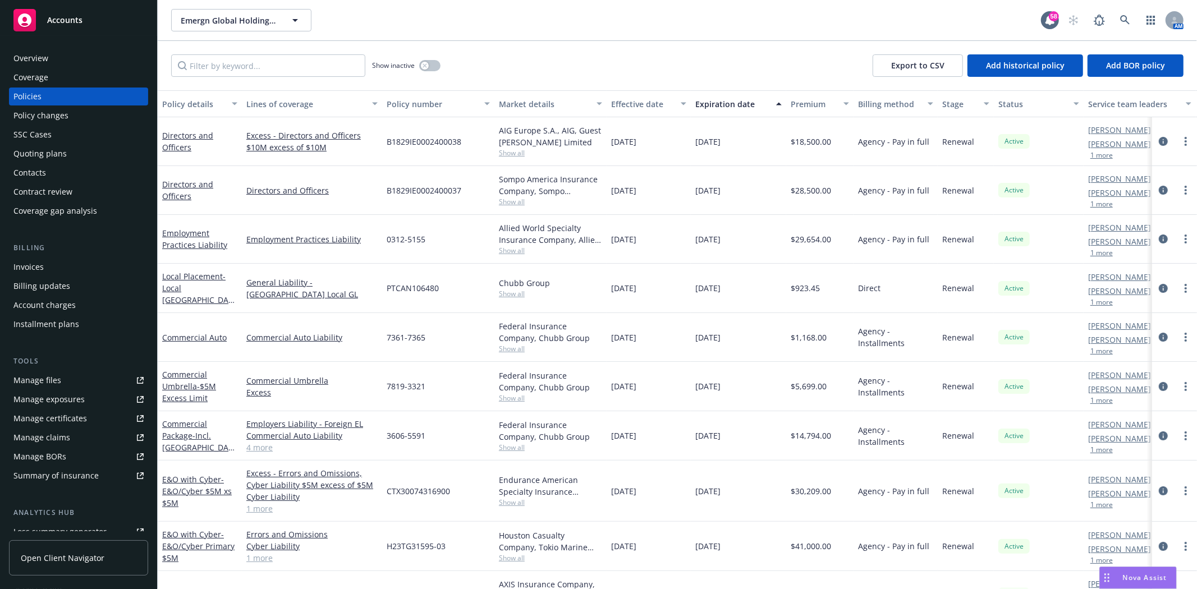
click at [60, 145] on div "Quoting plans" at bounding box center [39, 154] width 53 height 18
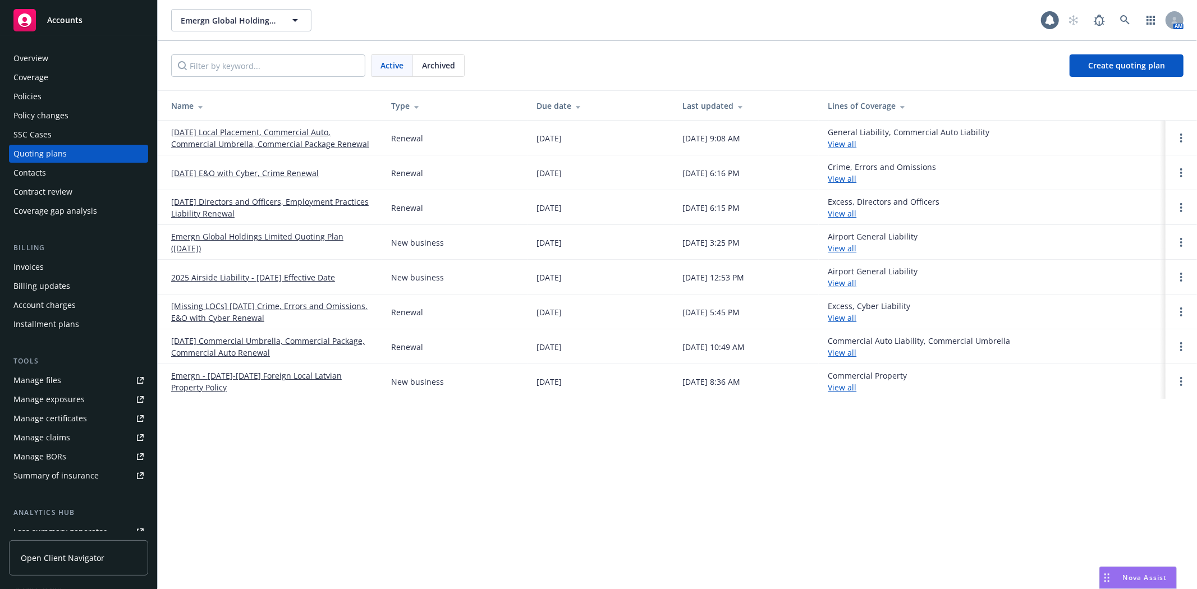
click at [446, 72] on div "Archived" at bounding box center [438, 65] width 51 height 21
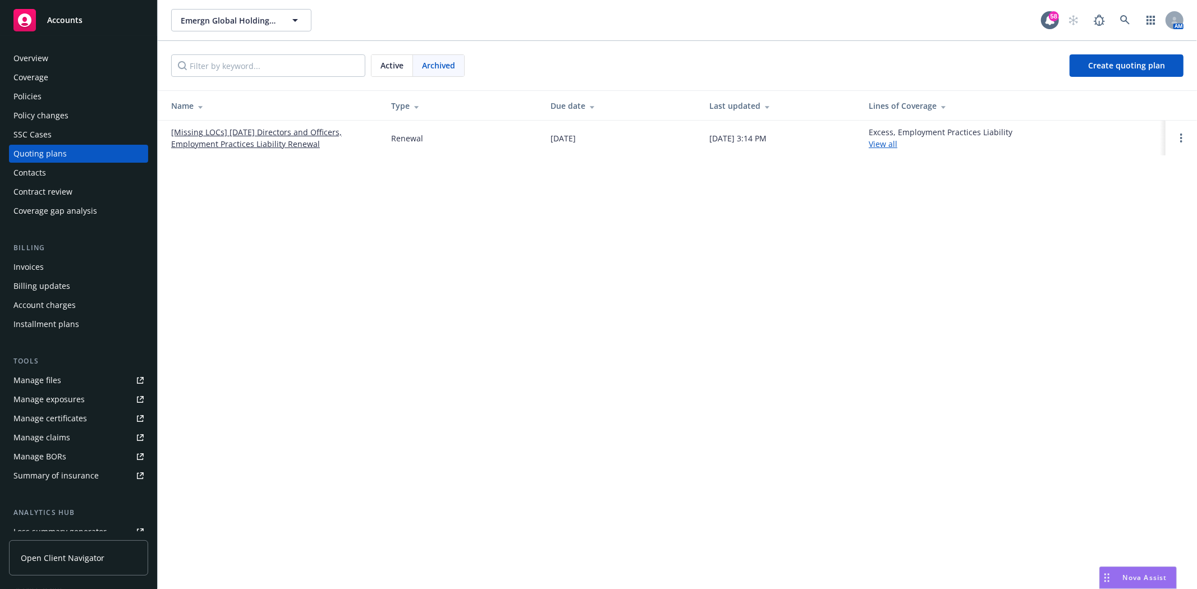
click at [281, 134] on link "[Missing LOCs] [DATE] Directors and Officers, Employment Practices Liability Re…" at bounding box center [272, 138] width 202 height 24
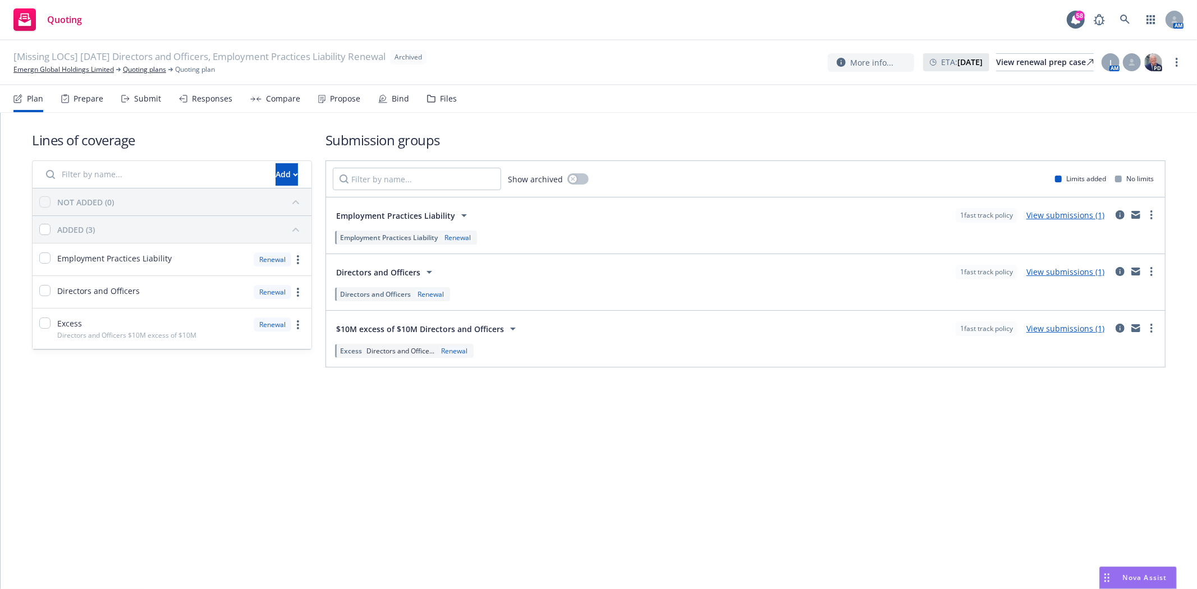
click at [440, 97] on div "Files" at bounding box center [448, 98] width 17 height 9
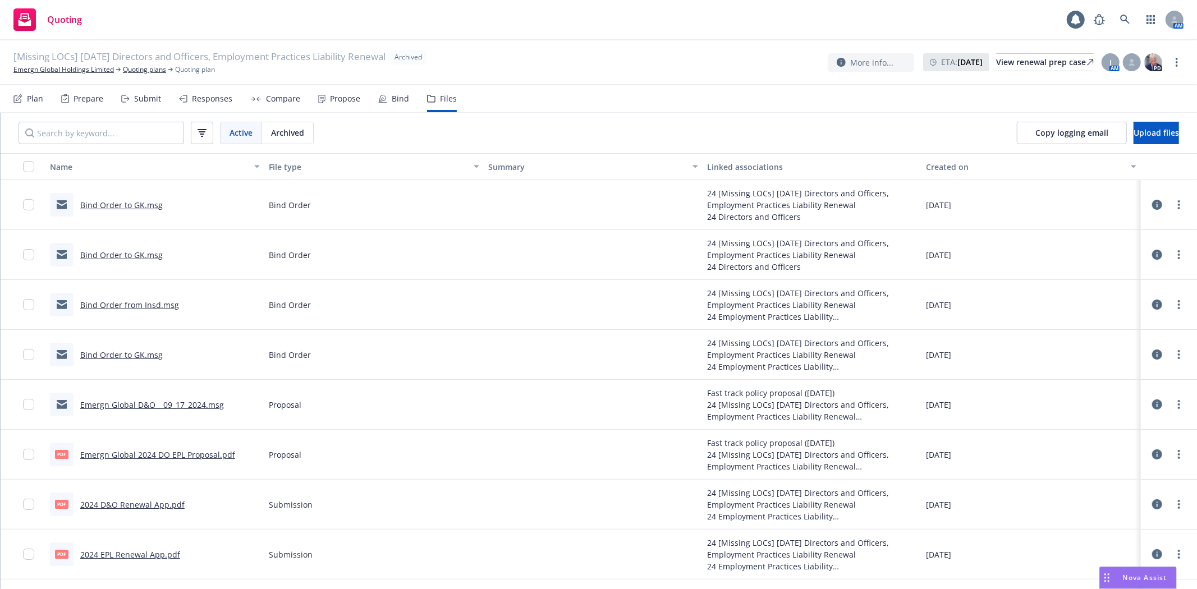
scroll to position [125, 0]
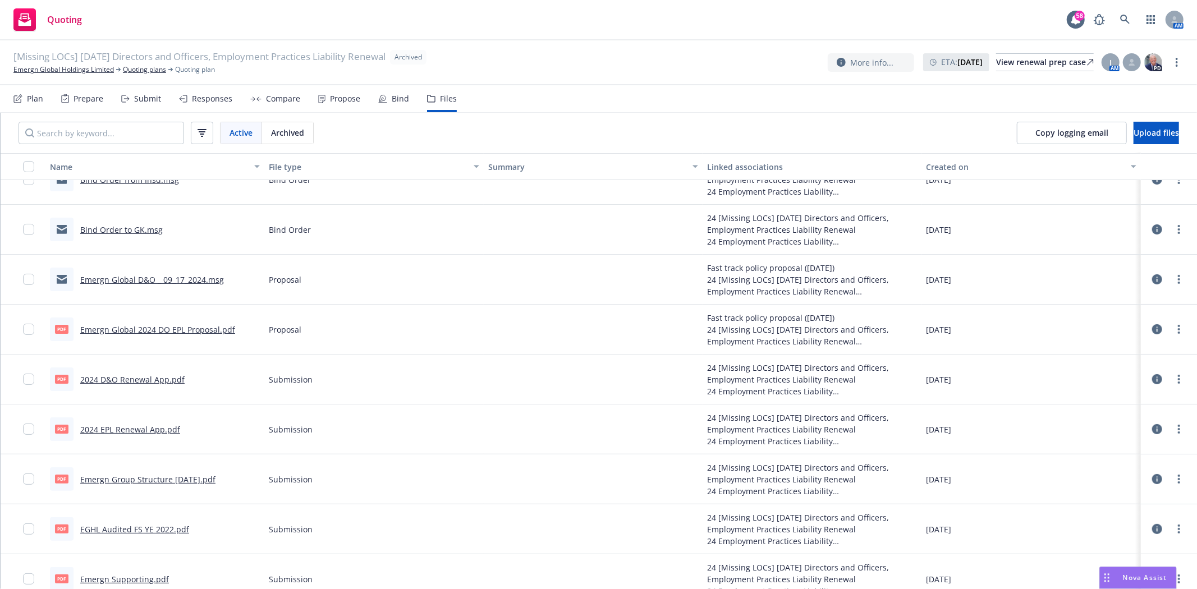
click at [184, 328] on link "Emergn Global 2024 DO EPL Proposal.pdf" at bounding box center [157, 329] width 155 height 11
